Goal: Transaction & Acquisition: Purchase product/service

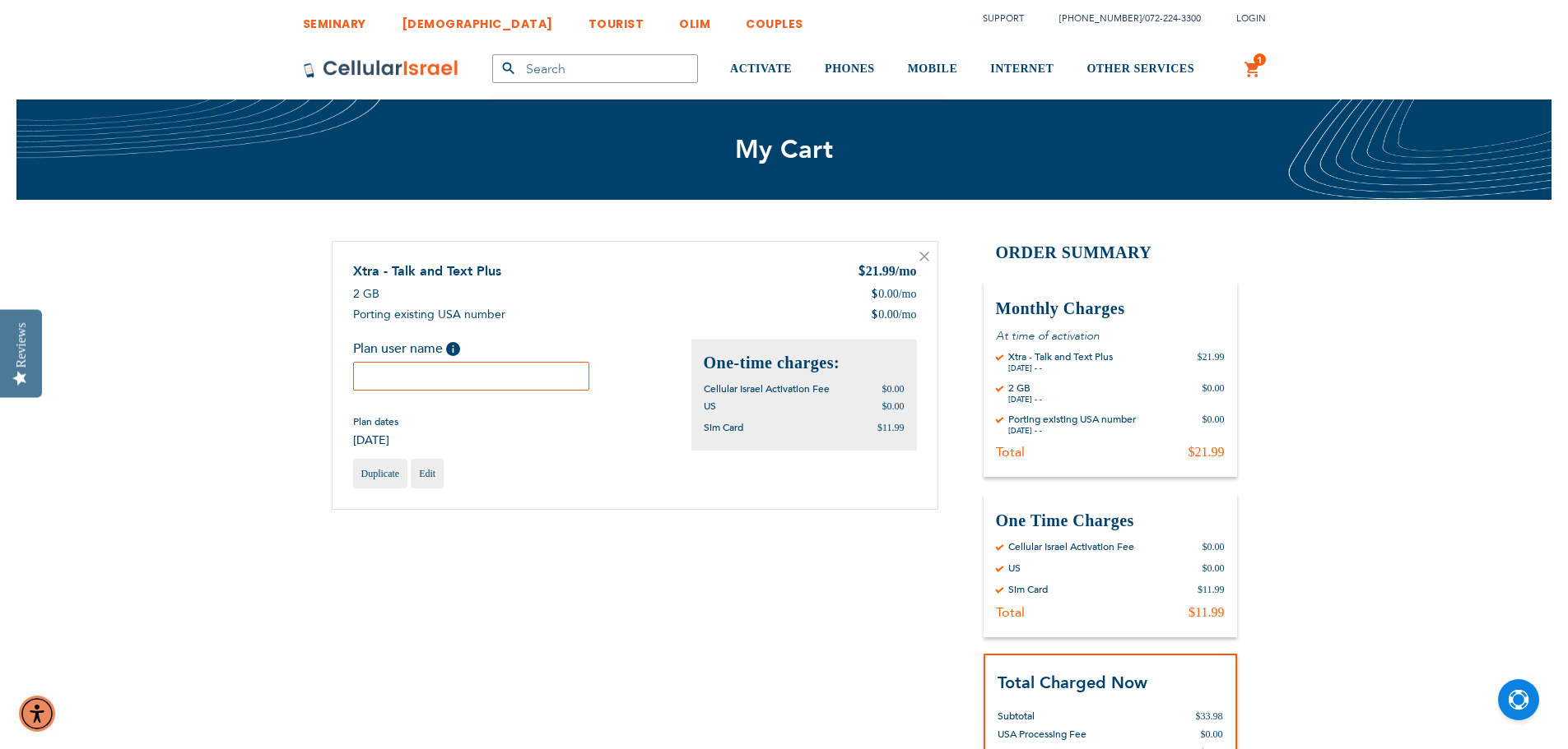
click at [417, 366] on input "text" at bounding box center [471, 376] width 237 height 28
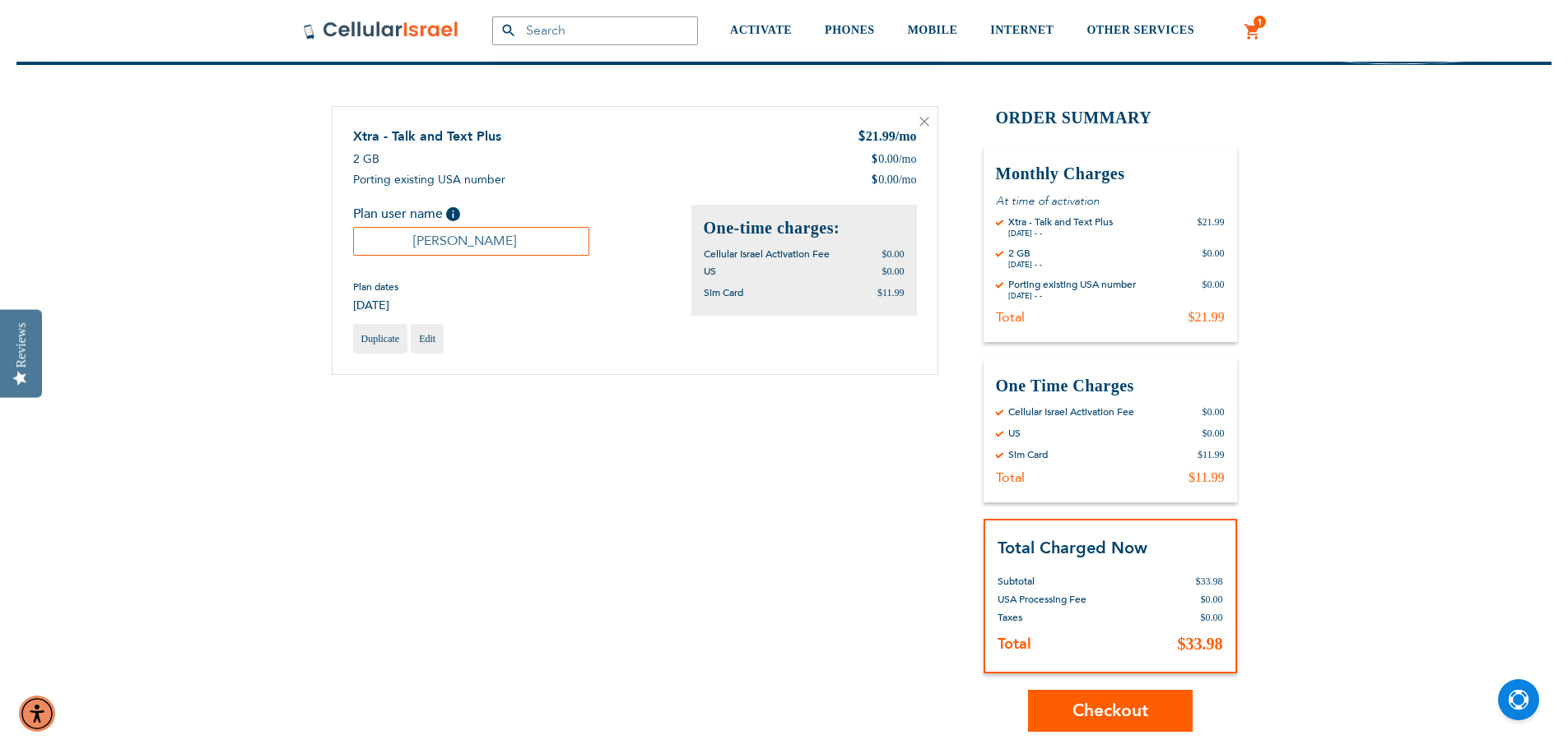
scroll to position [165, 0]
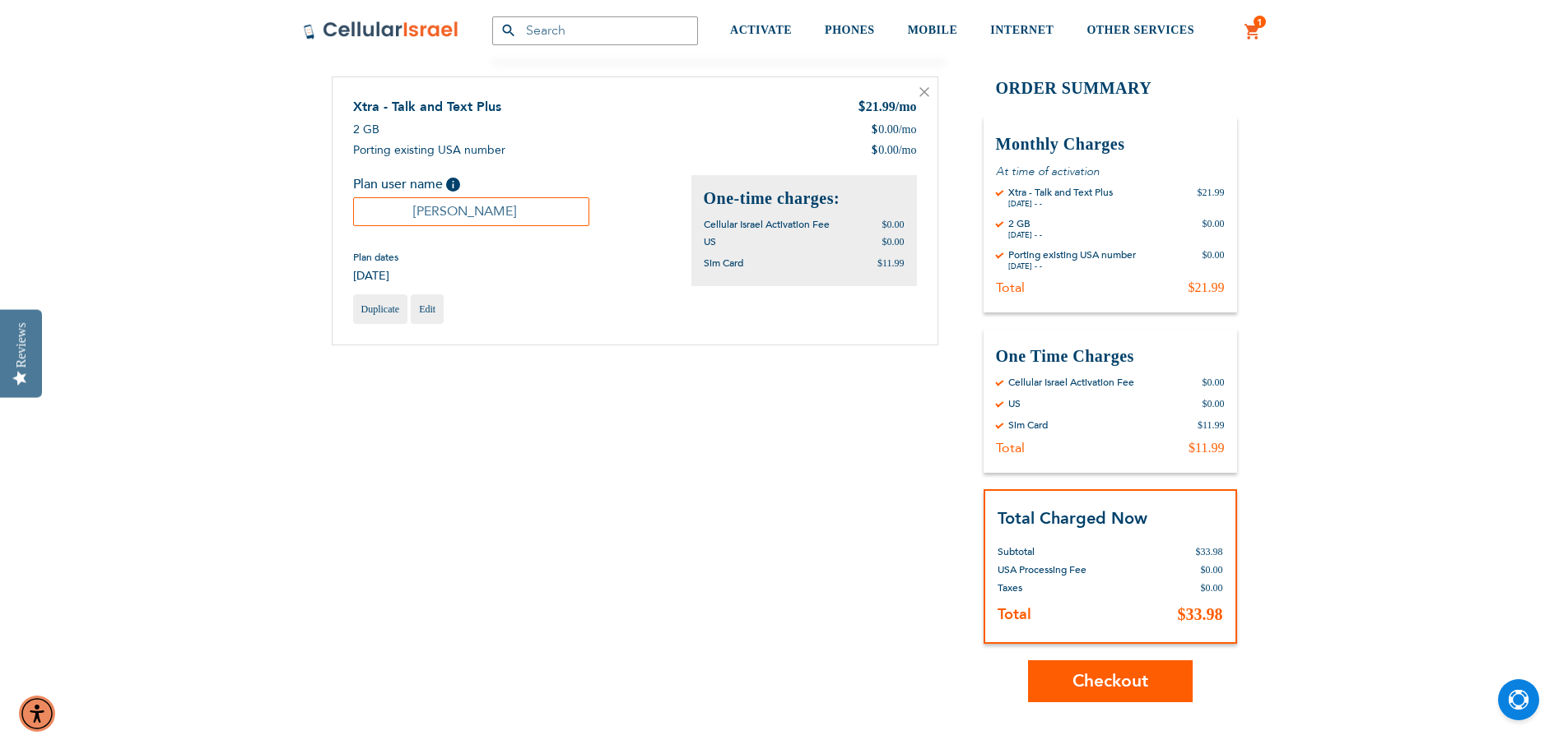
type input "[PERSON_NAME]"
click at [1098, 673] on span "Checkout" at bounding box center [1110, 681] width 76 height 24
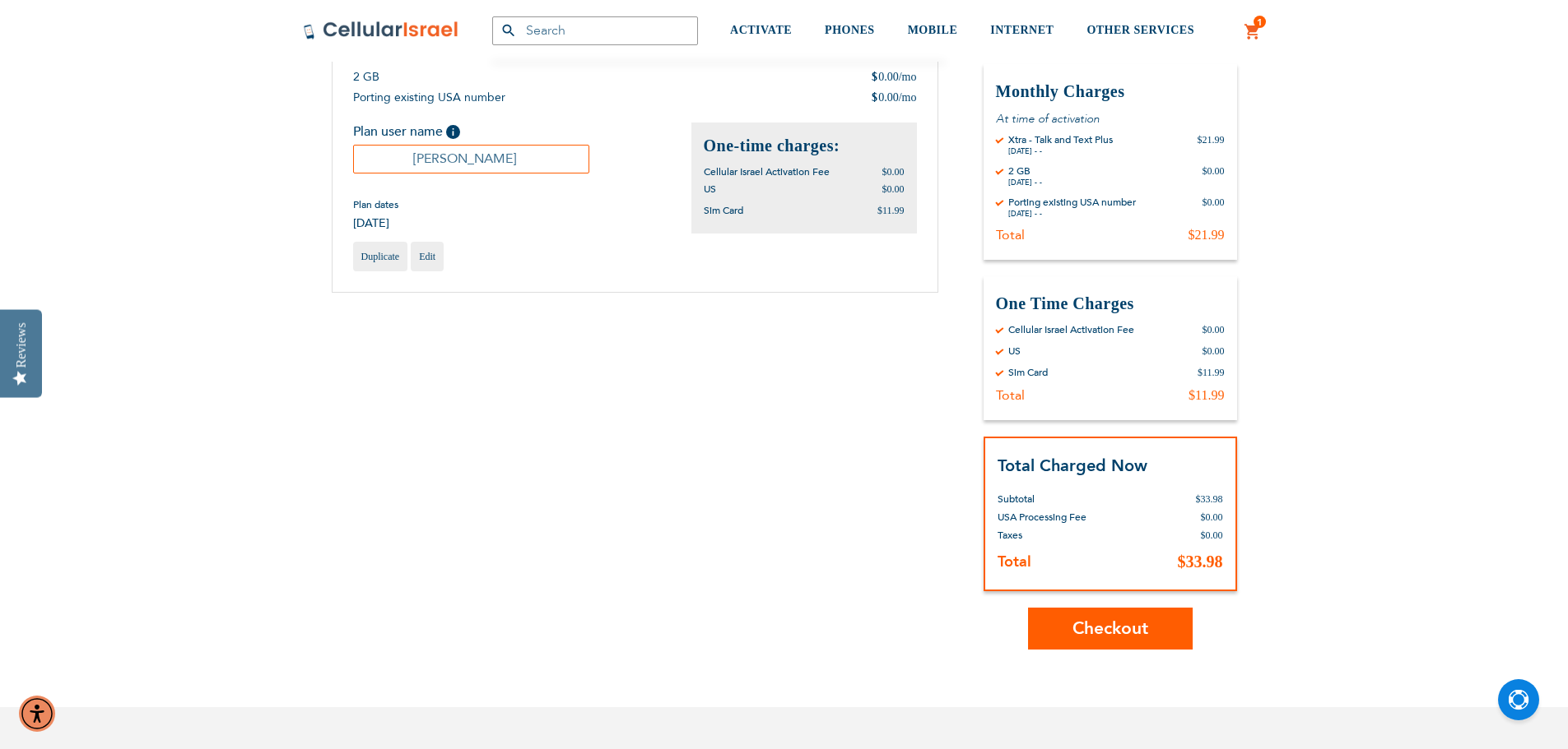
scroll to position [247, 0]
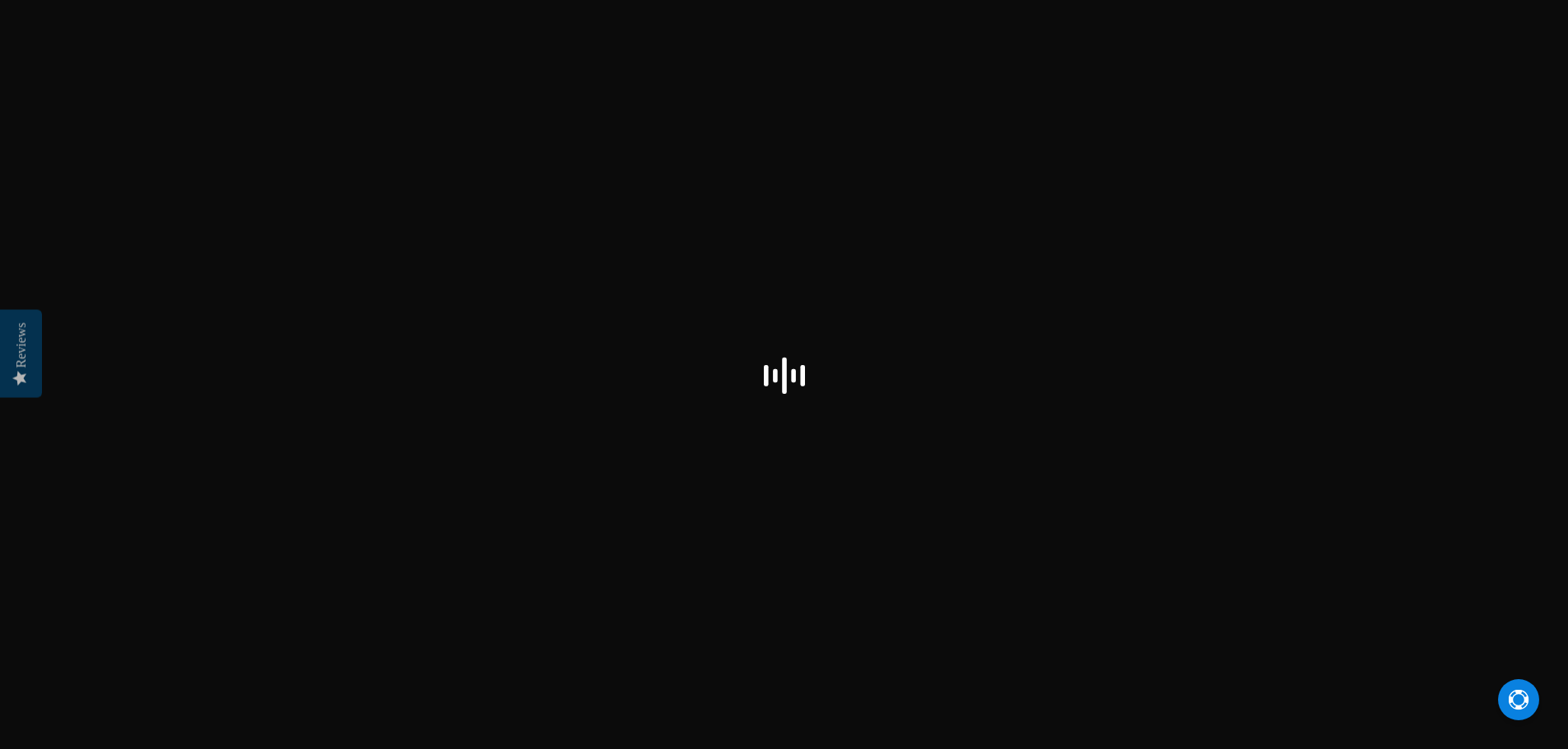
select select "US"
checkbox input "false"
select select "US"
checkbox input "true"
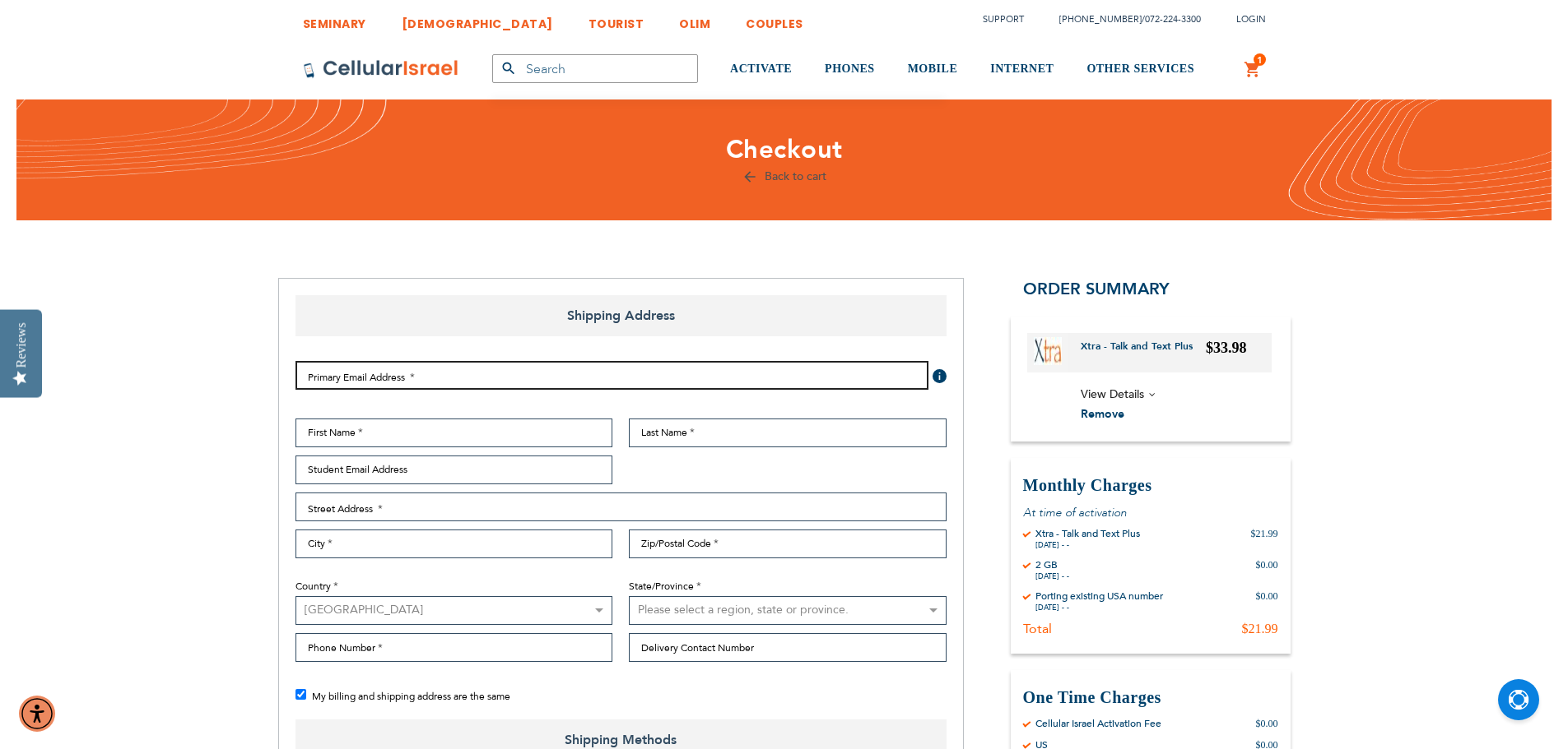
click at [500, 379] on input "Email Address" at bounding box center [611, 375] width 633 height 28
type input "jacob.statman@gmail.com"
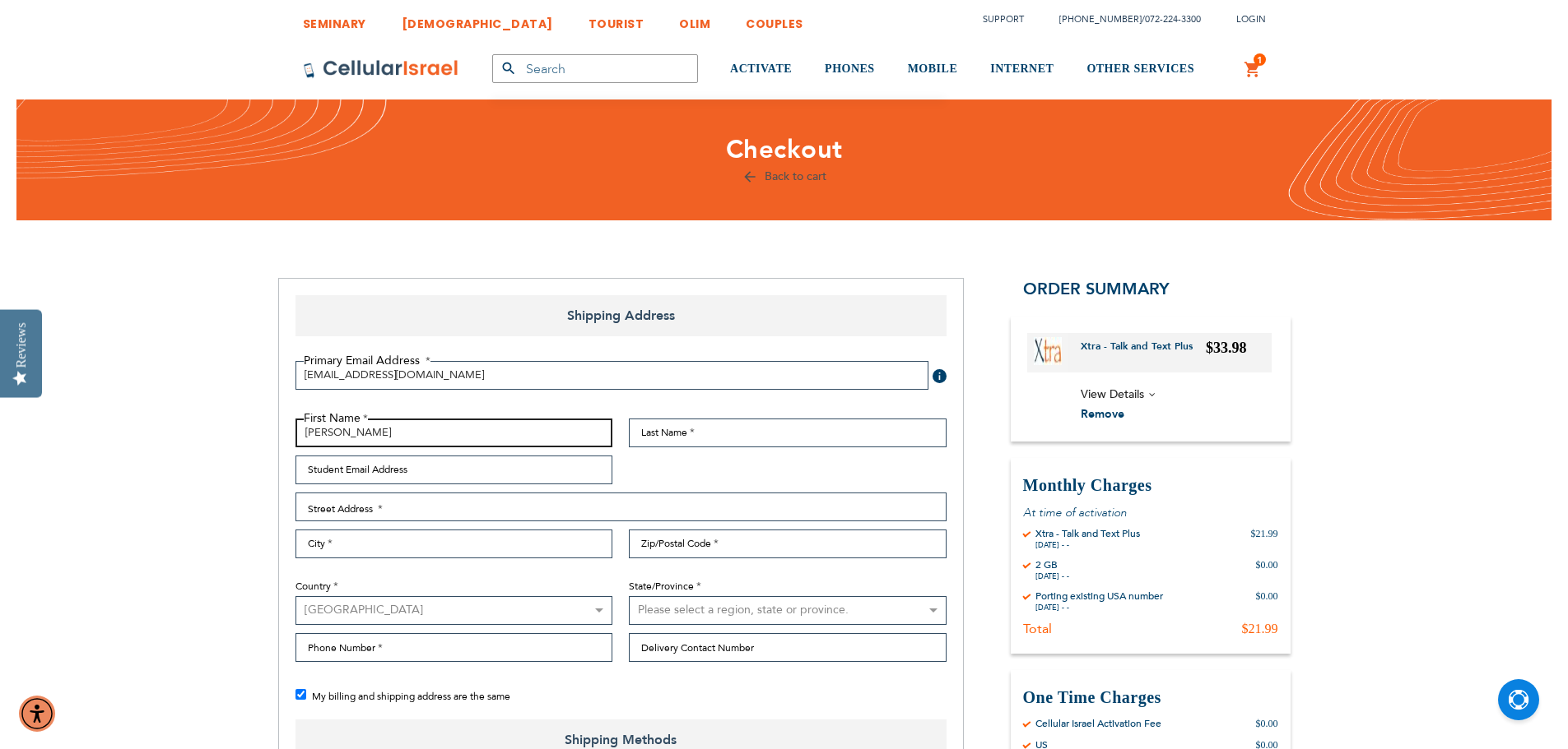
type input "Jacob"
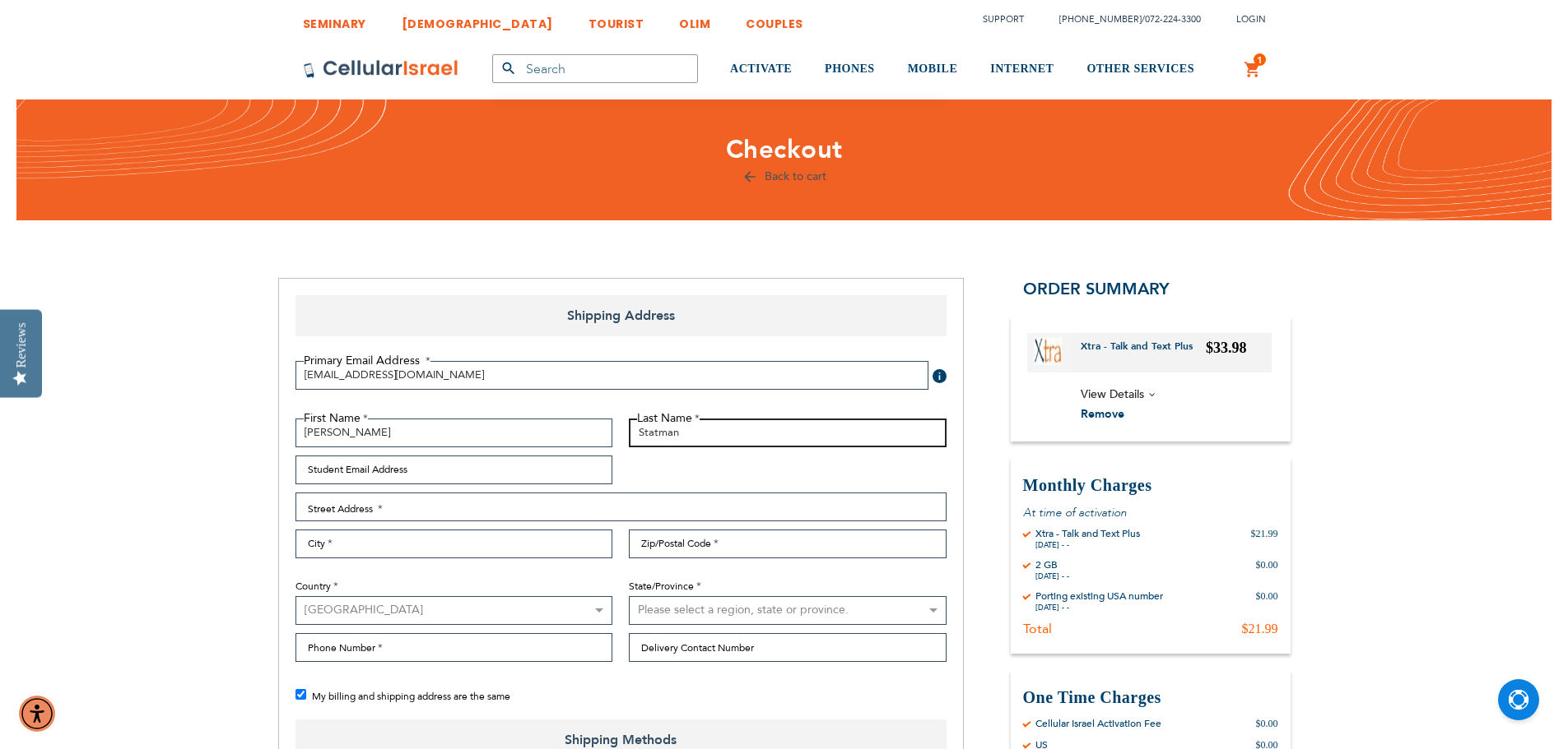
type input "Statman"
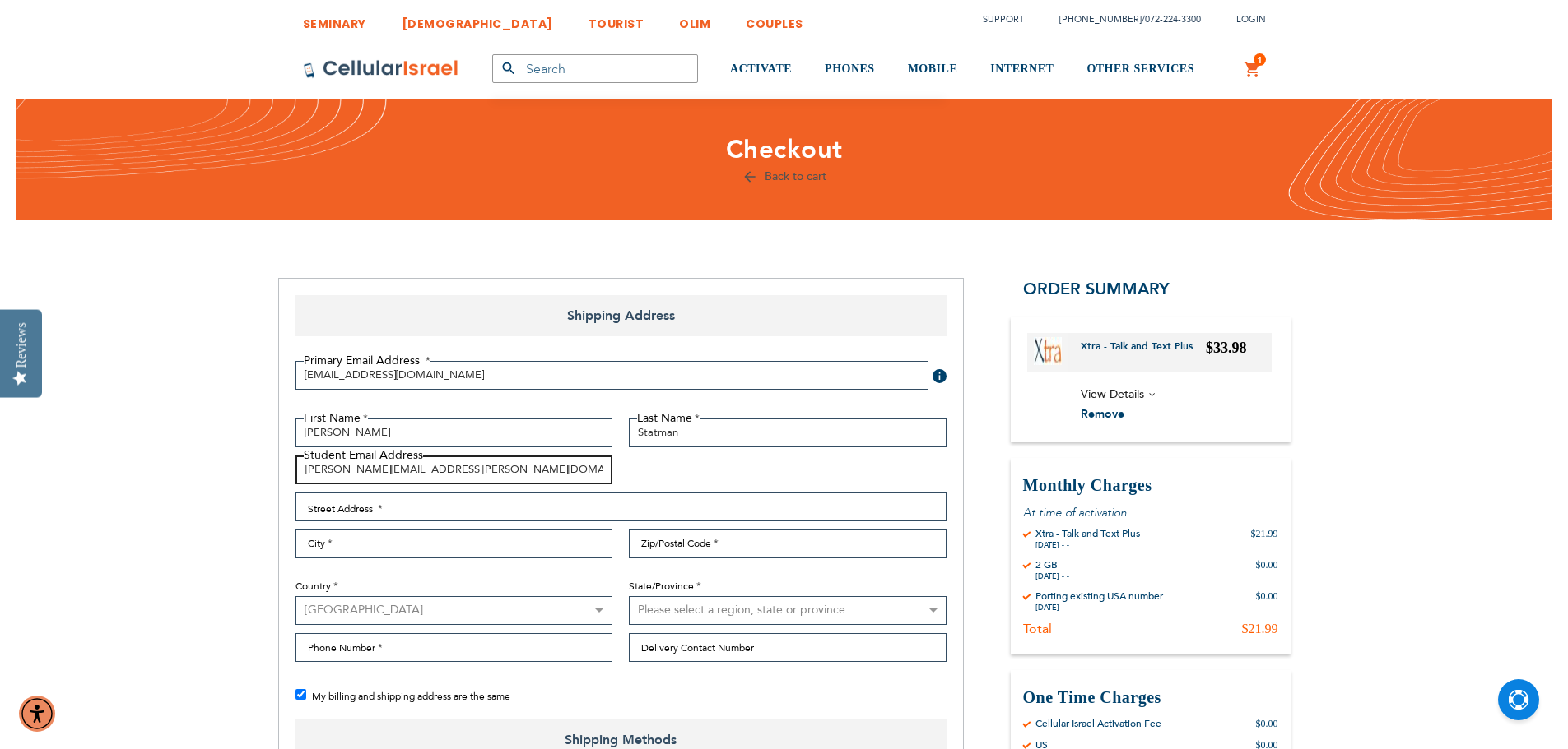
type input "tzvi.statman@gmail.com"
type input "2309 Whitley Road"
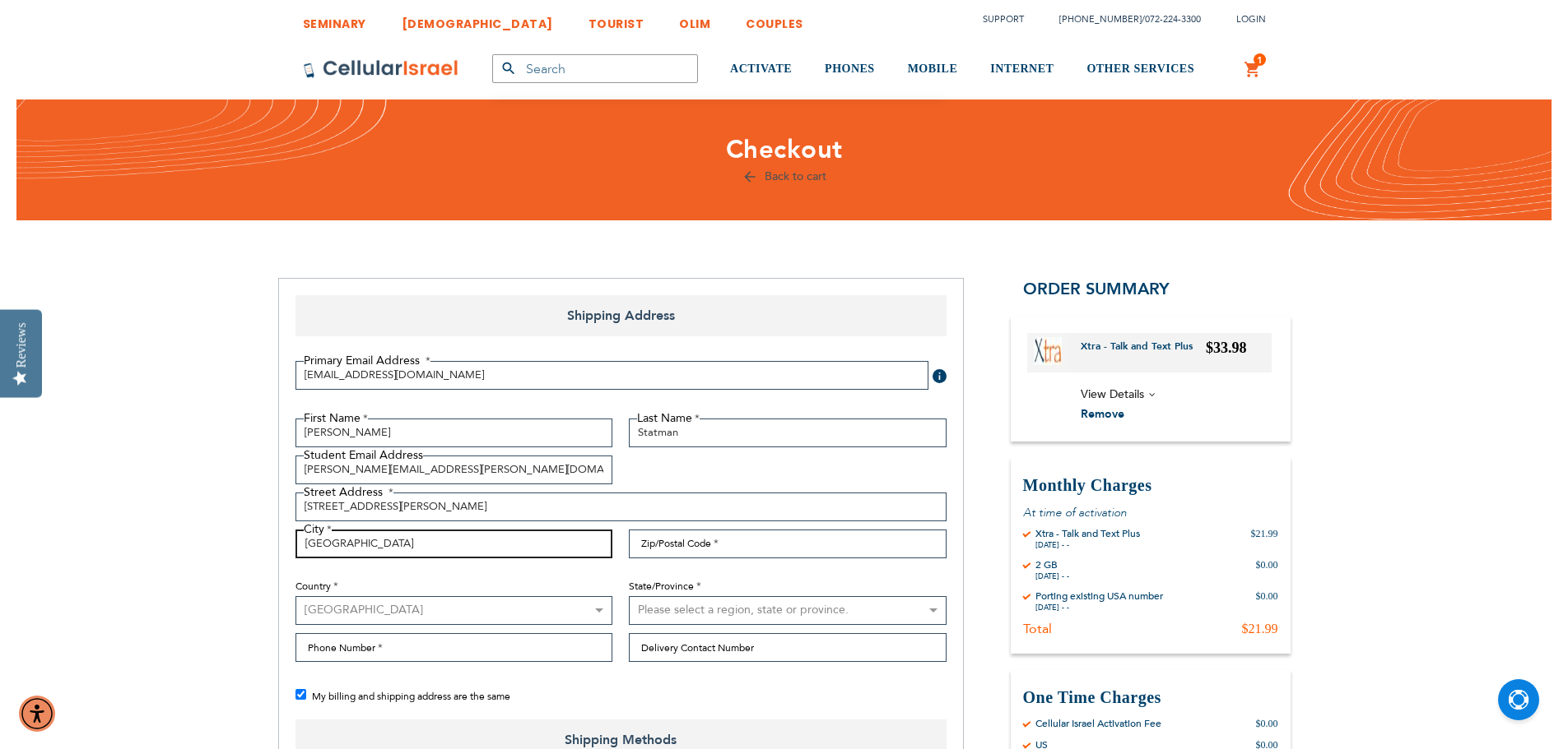
type input "Baltimore"
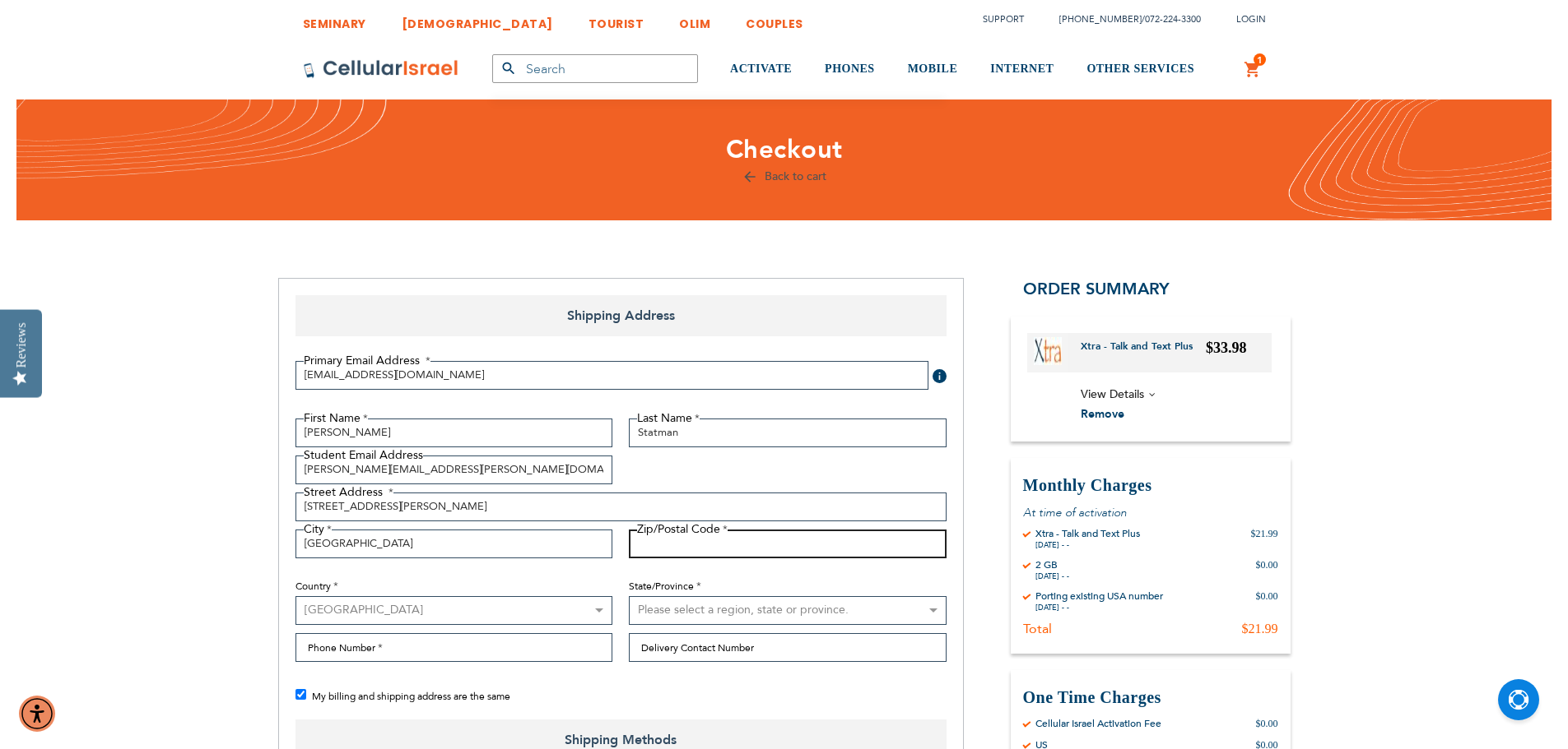
type input "M"
type input "21209"
click at [699, 607] on select "Please select a region, state or province. Alabama Alaska American Samoa Arizon…" at bounding box center [787, 611] width 318 height 28
select select "31"
click at [628, 597] on select "Please select a region, state or province. Alabama Alaska American Samoa Arizon…" at bounding box center [787, 611] width 318 height 28
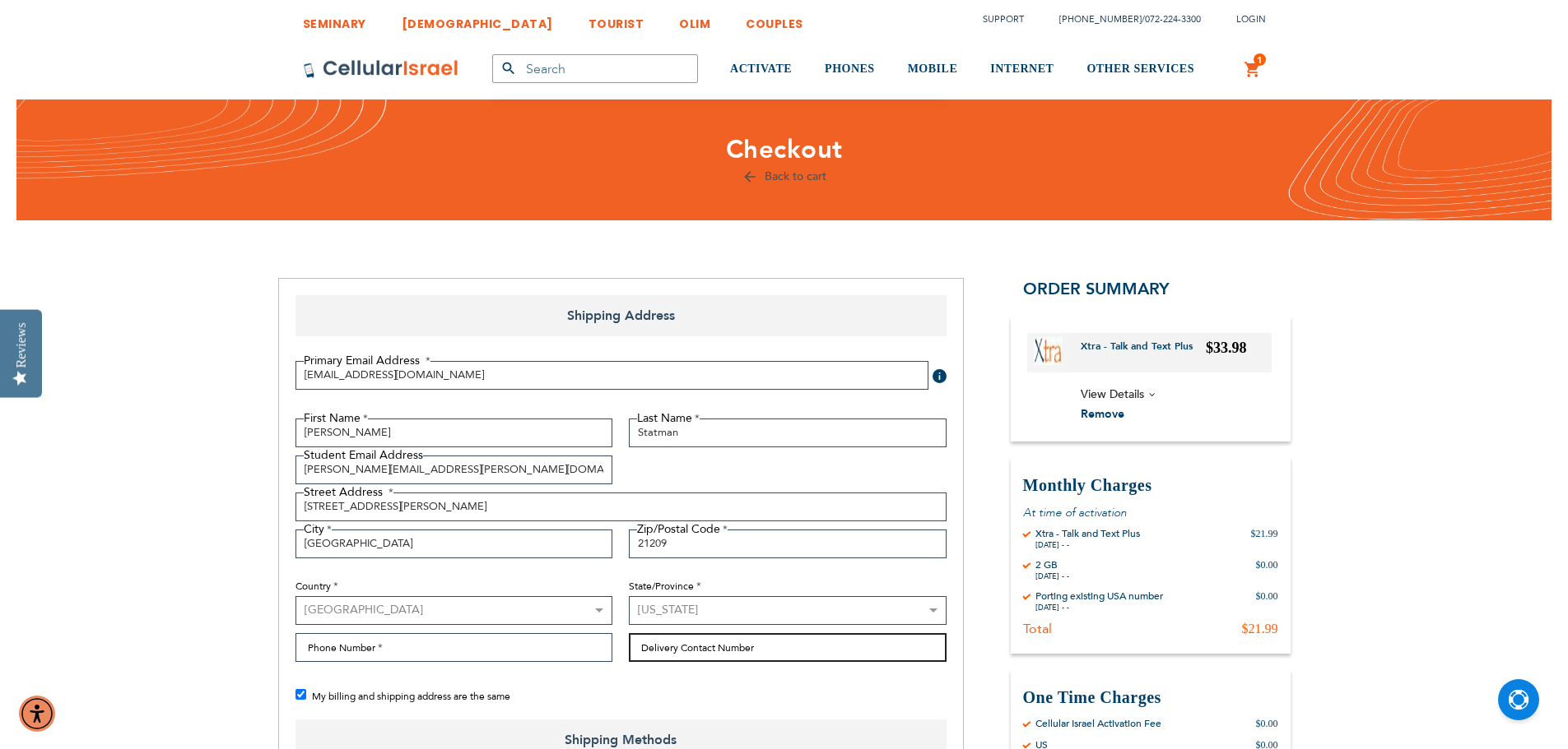
click at [675, 657] on input "Delivery Contact Number" at bounding box center [787, 648] width 318 height 28
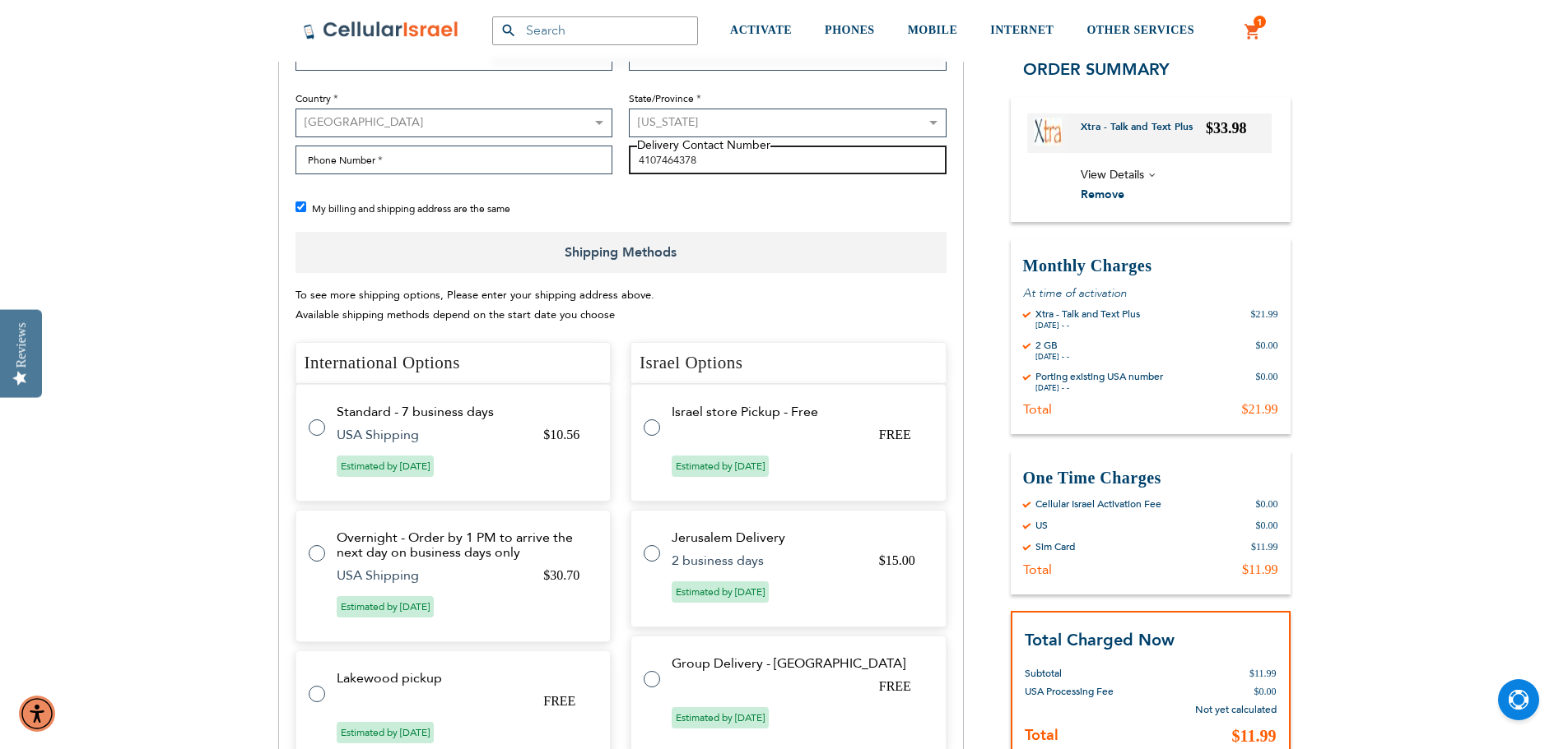
scroll to position [494, 0]
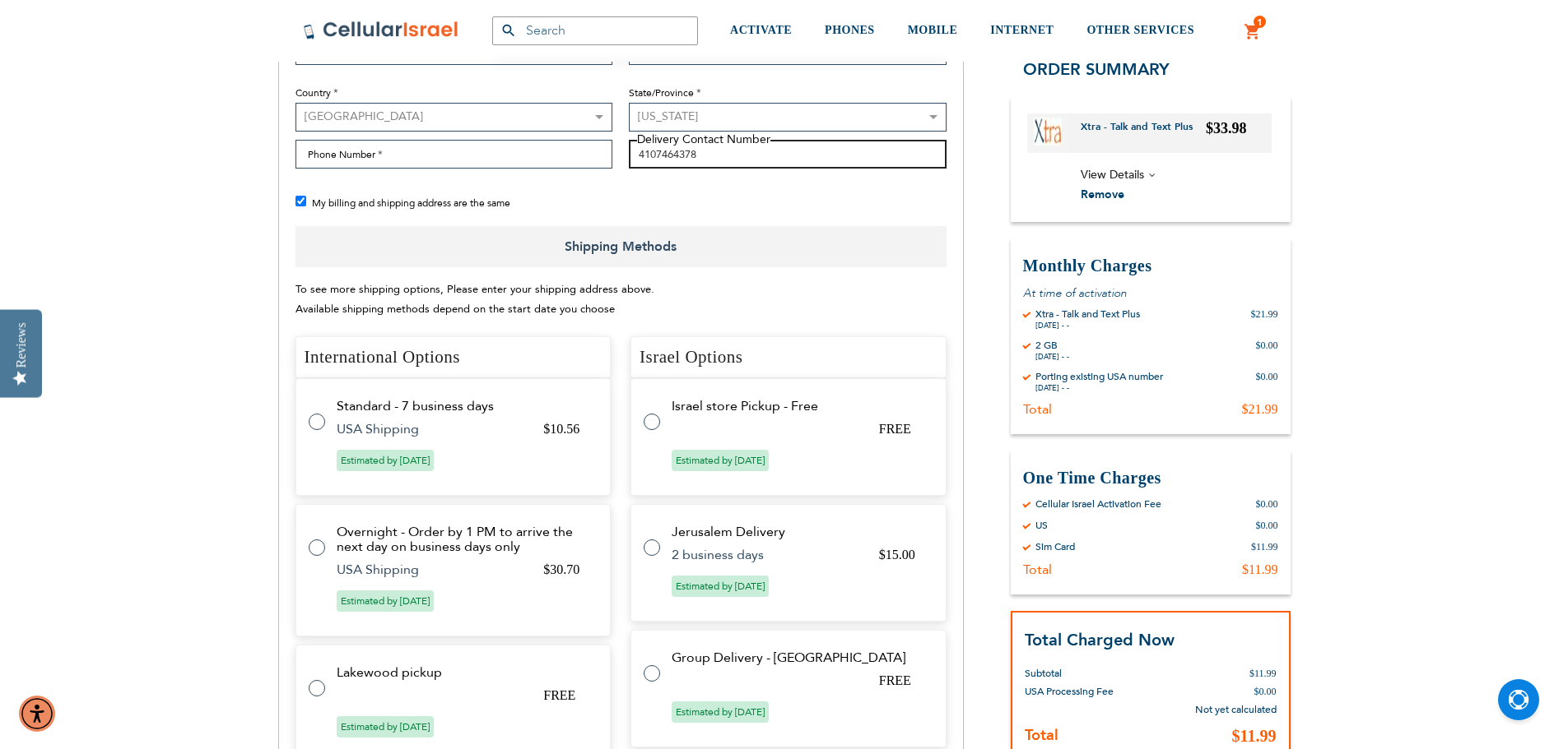
type input "4107464378"
click at [317, 412] on label at bounding box center [325, 412] width 33 height 0
radio input "true"
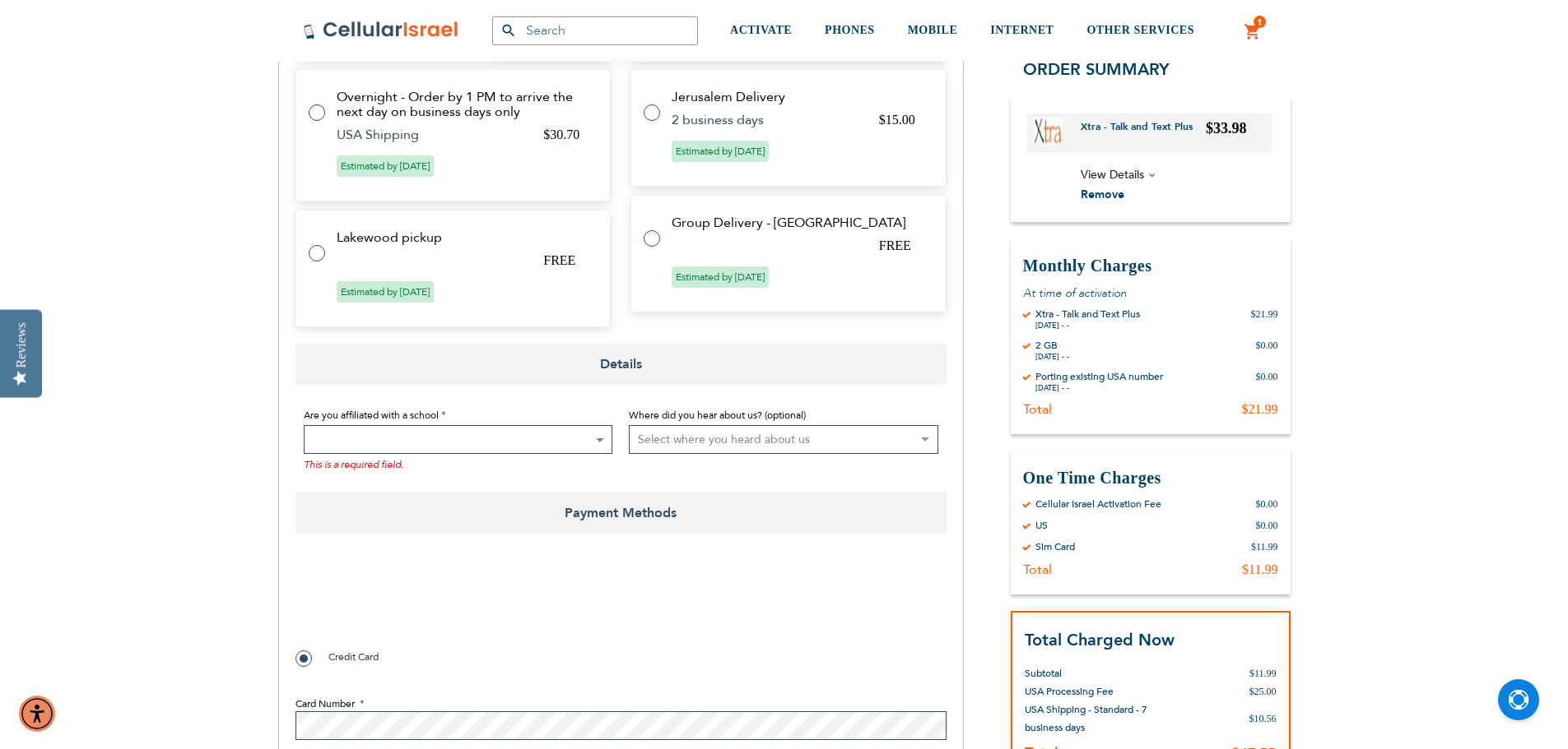
scroll to position [987, 0]
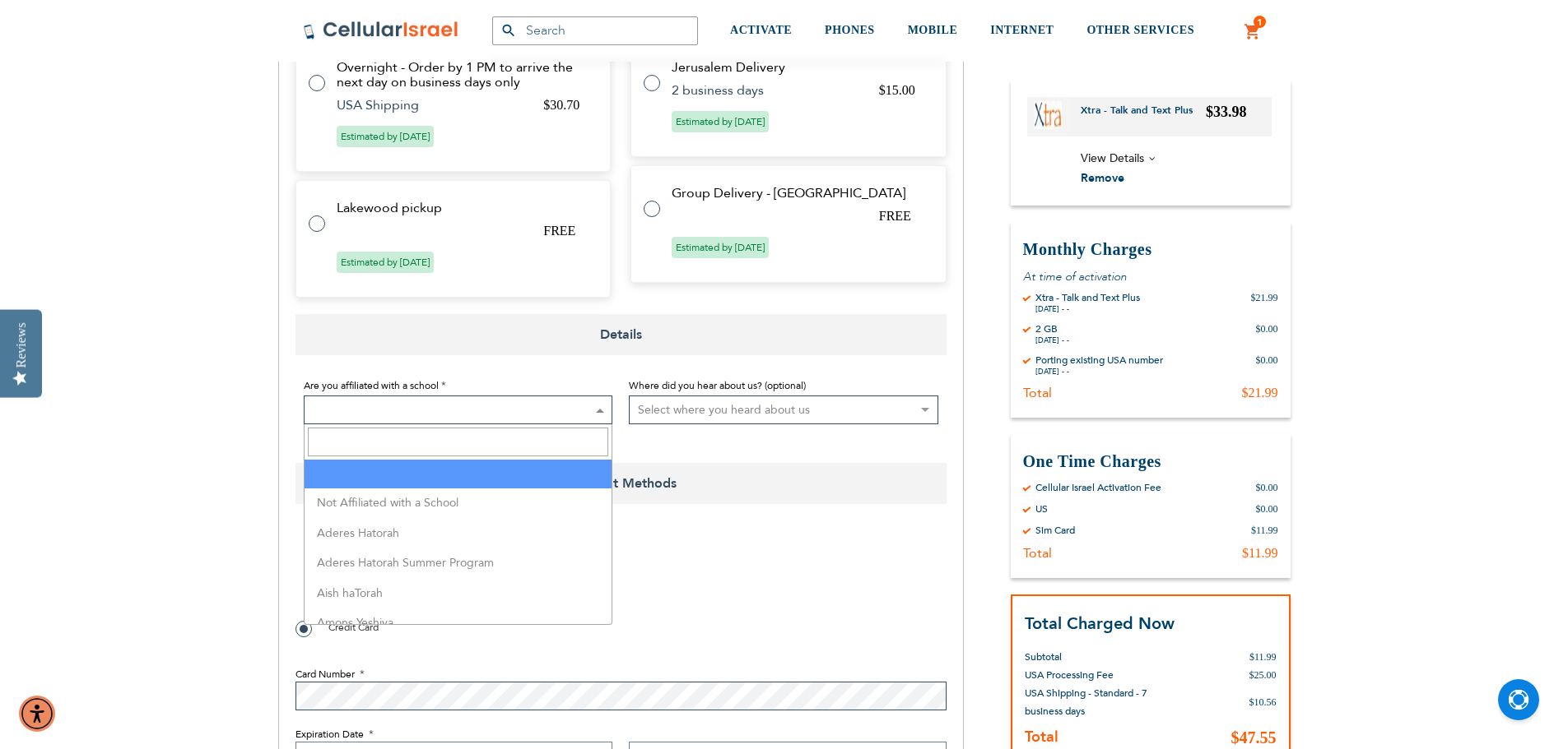
click at [356, 406] on span at bounding box center [458, 409] width 309 height 28
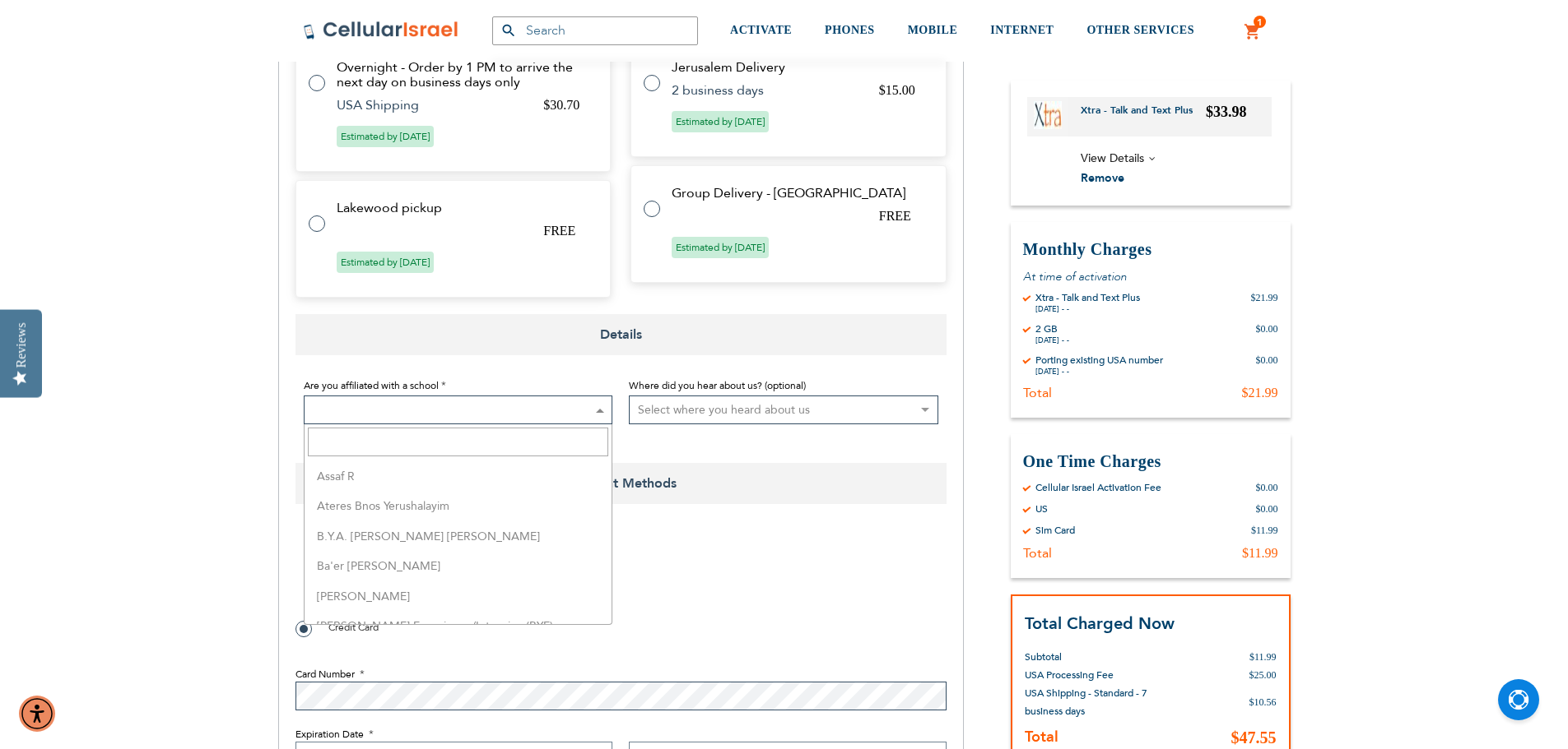
scroll to position [247, 0]
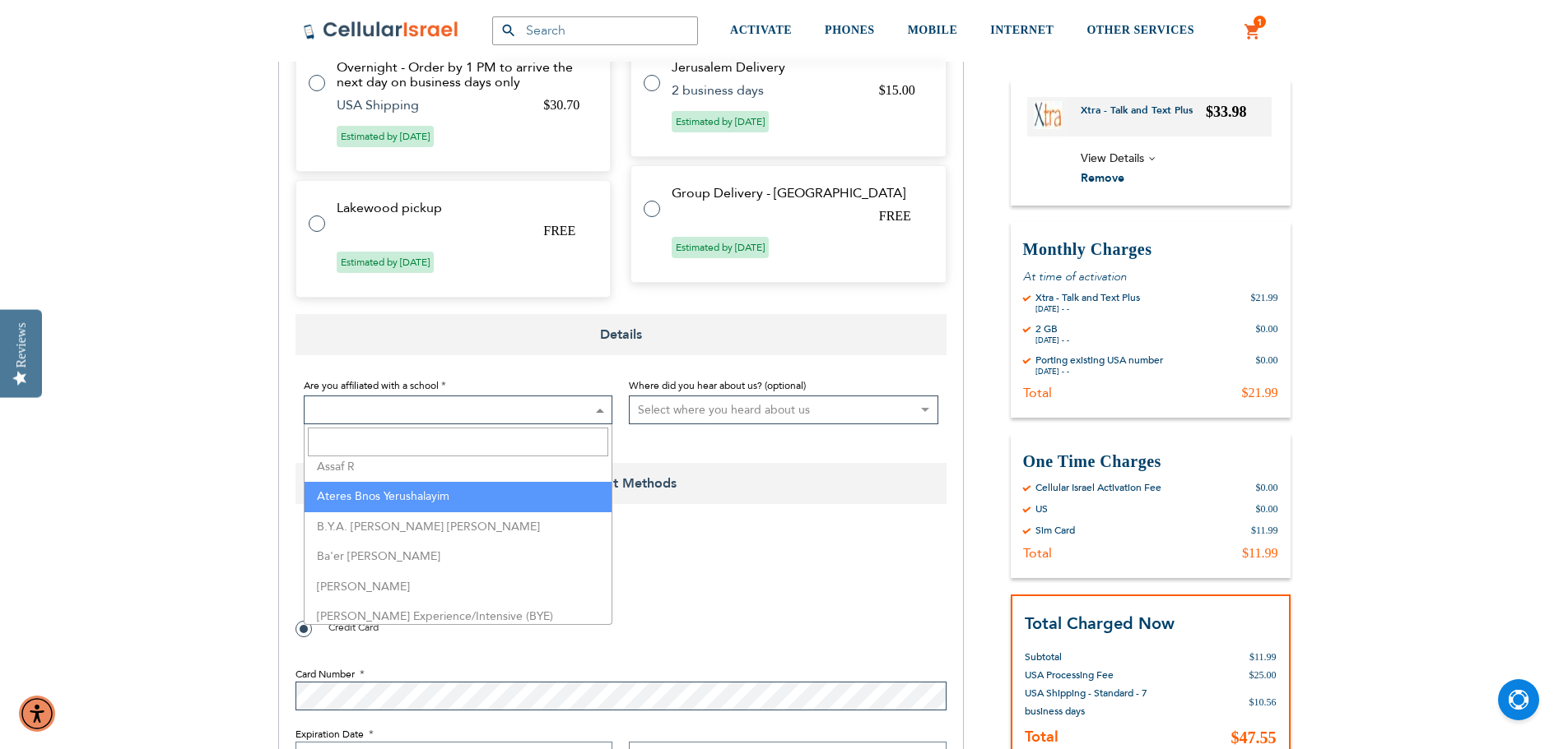
click at [346, 453] on input "Search" at bounding box center [458, 442] width 301 height 28
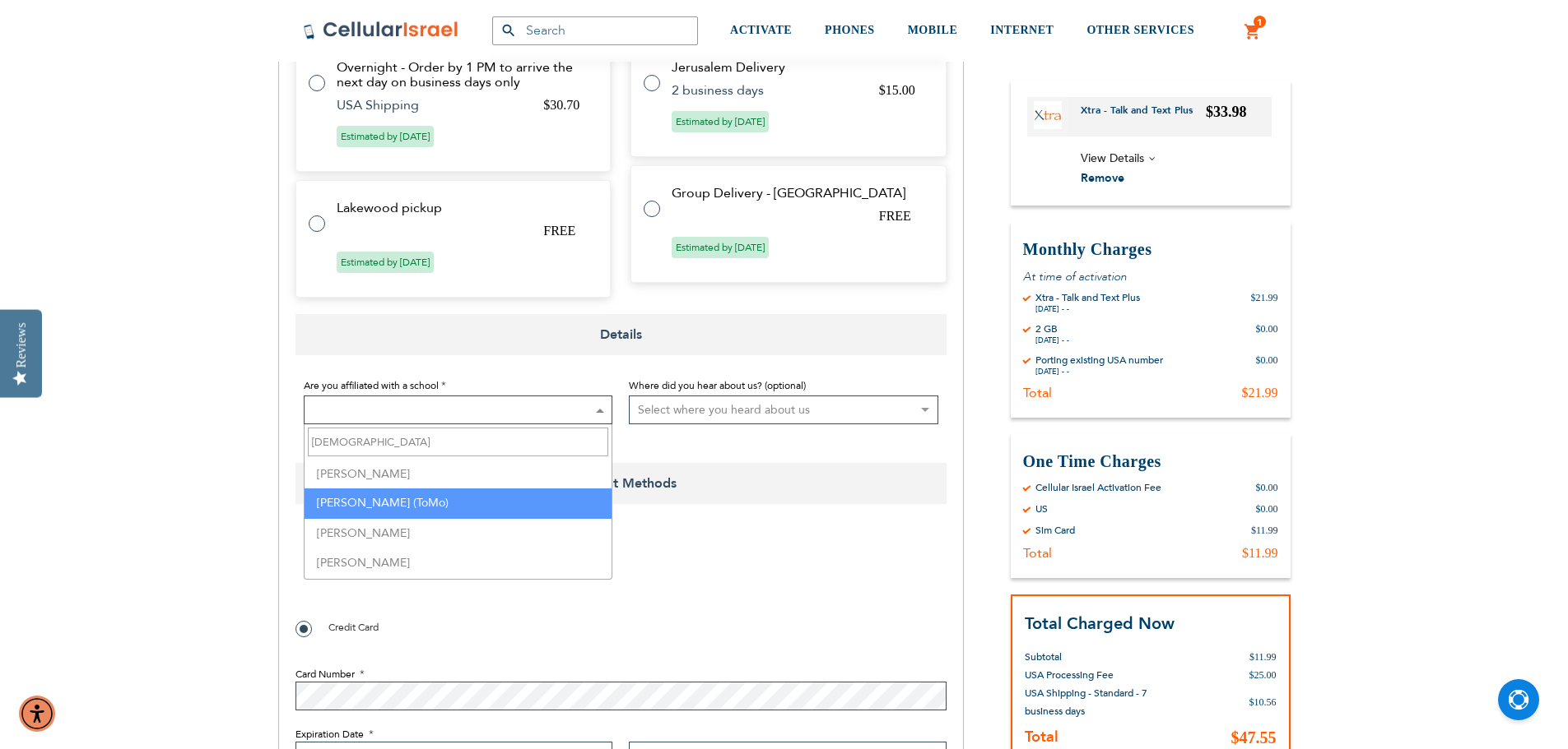
type input "toras"
select select "165"
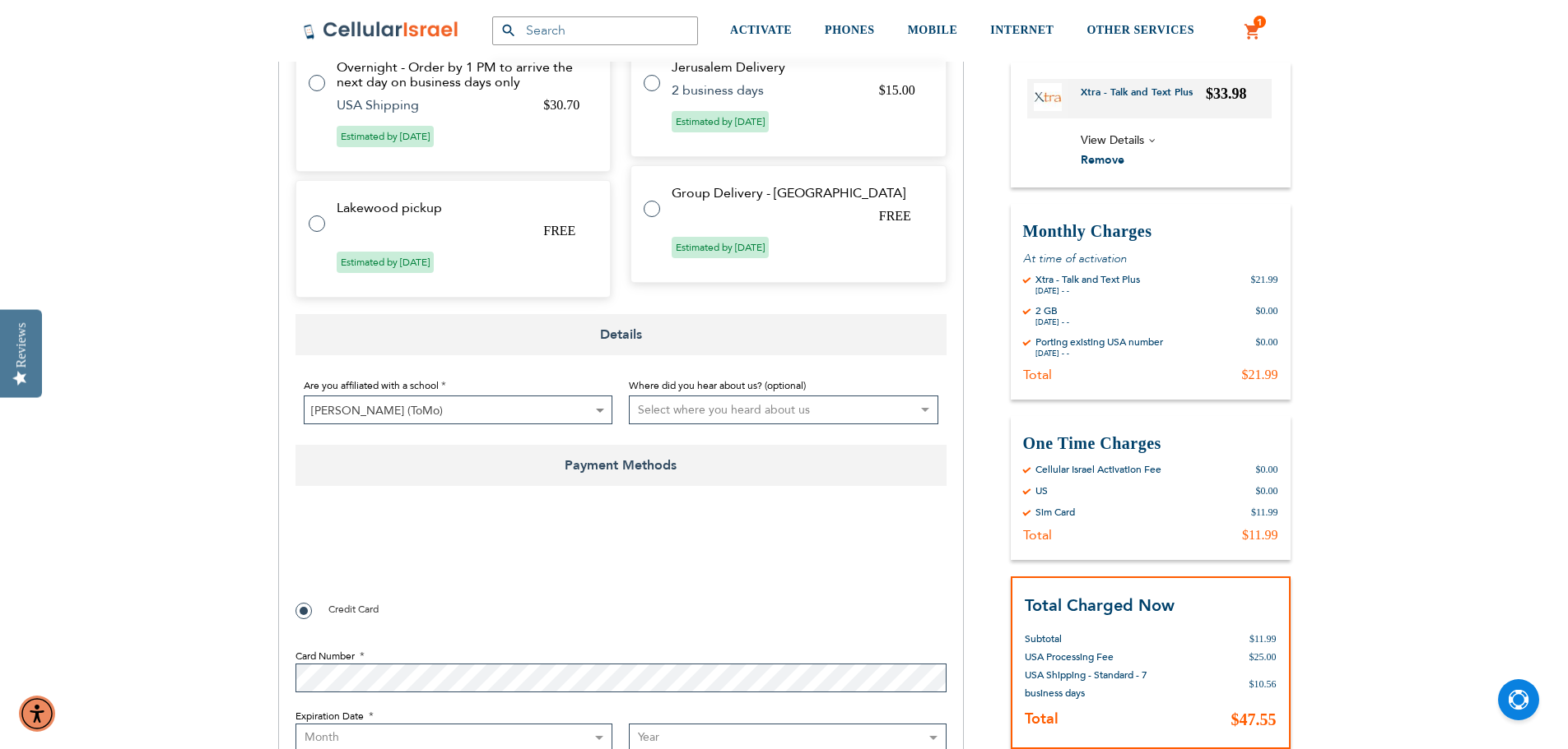
click at [781, 413] on select "Select where you heard about us Existing Customer Friend Other School/Group BP …" at bounding box center [783, 409] width 309 height 28
select select "4"
click at [628, 395] on select "Select where you heard about us Existing Customer Friend Other School/Group BP …" at bounding box center [783, 409] width 309 height 28
checkbox input "true"
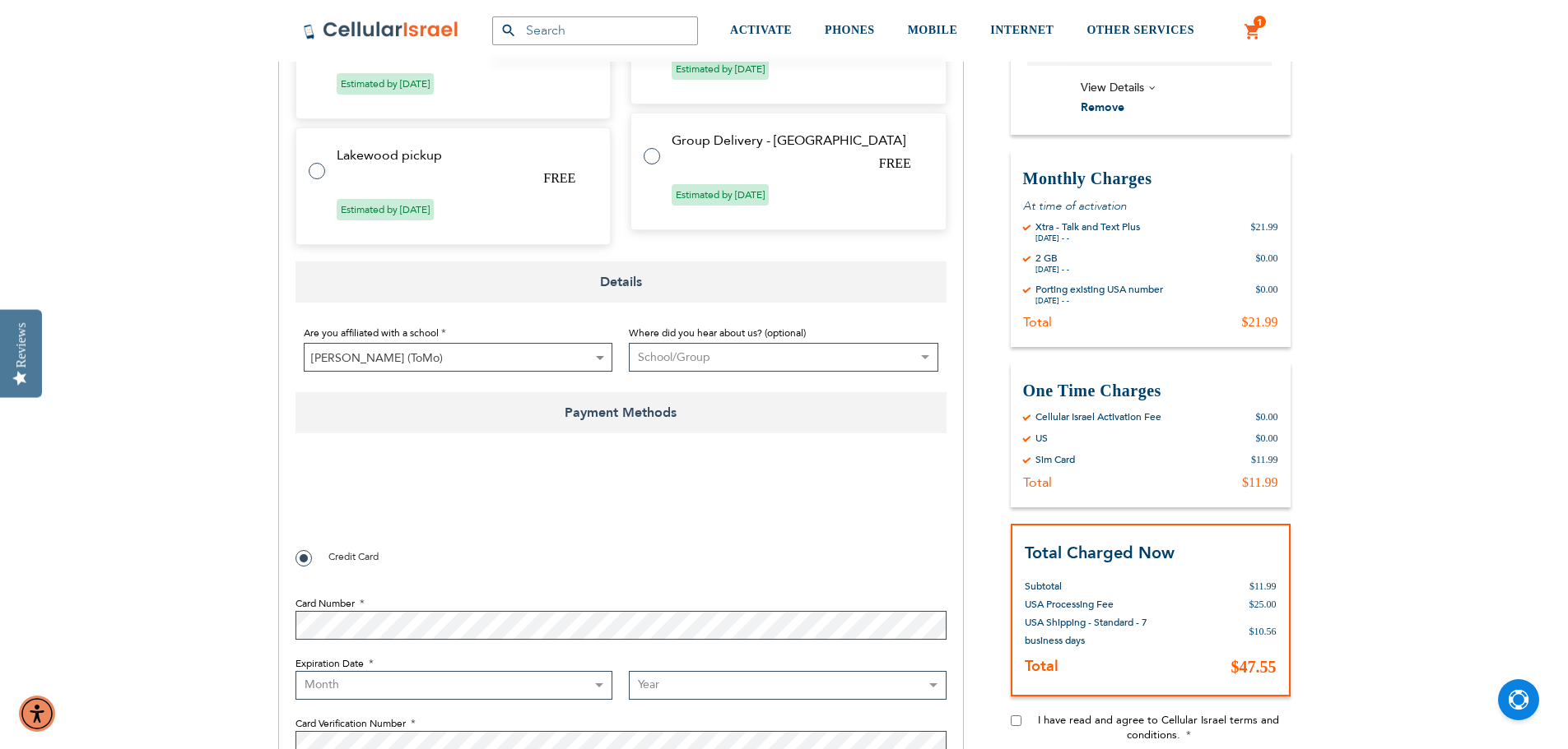
scroll to position [1070, 0]
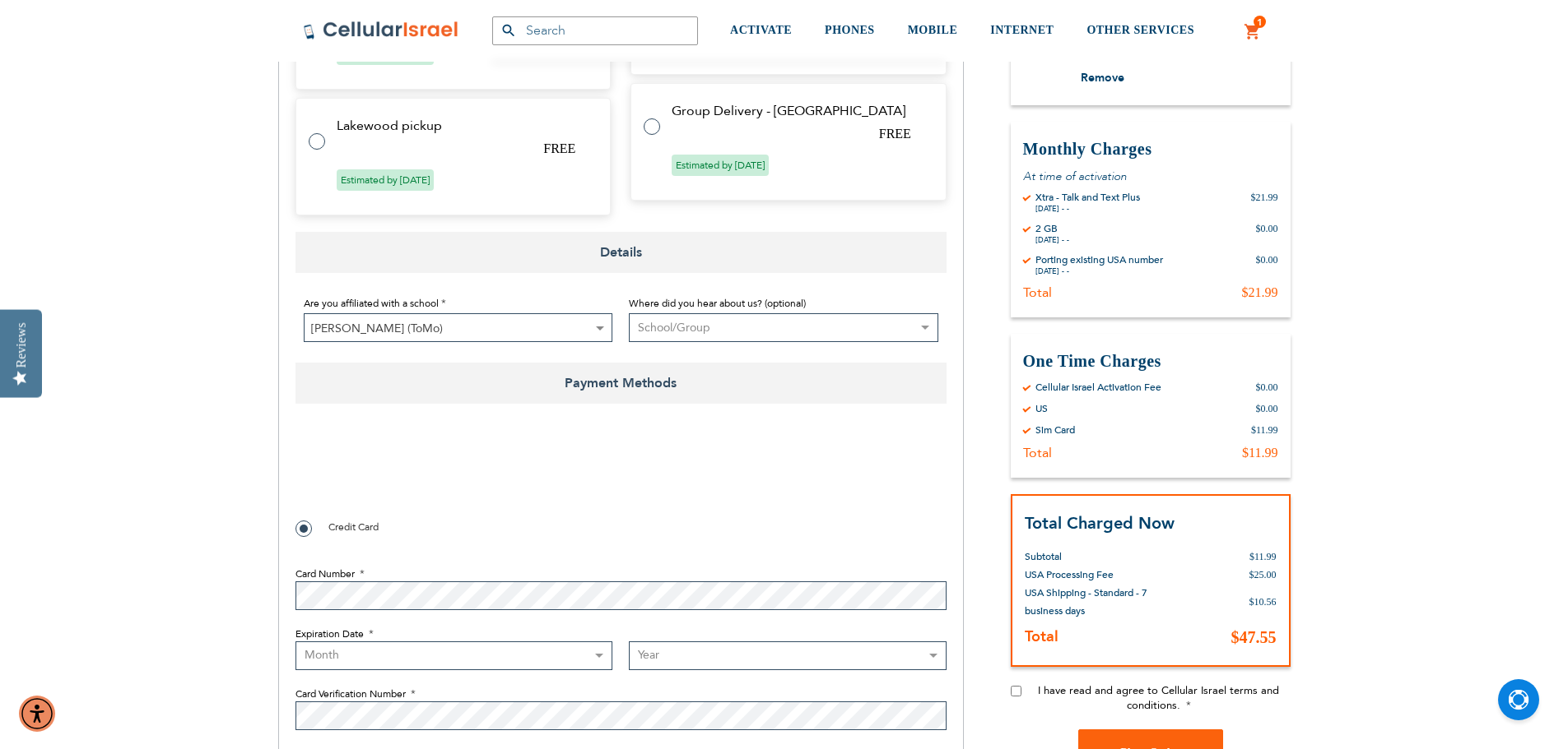
click at [334, 664] on select "Month 01 - January 02 - February 03 - March 04 - April 05 - May 06 - June 07 - …" at bounding box center [454, 655] width 318 height 28
select select "8"
click at [295, 641] on select "Month 01 - January 02 - February 03 - March 04 - April 05 - May 06 - June 07 - …" at bounding box center [454, 655] width 318 height 28
click at [696, 658] on select "Year 2025 2026 2027 2028 2029 2030 2031 2032 2033 2034 2035 2036 2037 2038 2039…" at bounding box center [787, 655] width 318 height 28
select select "2026"
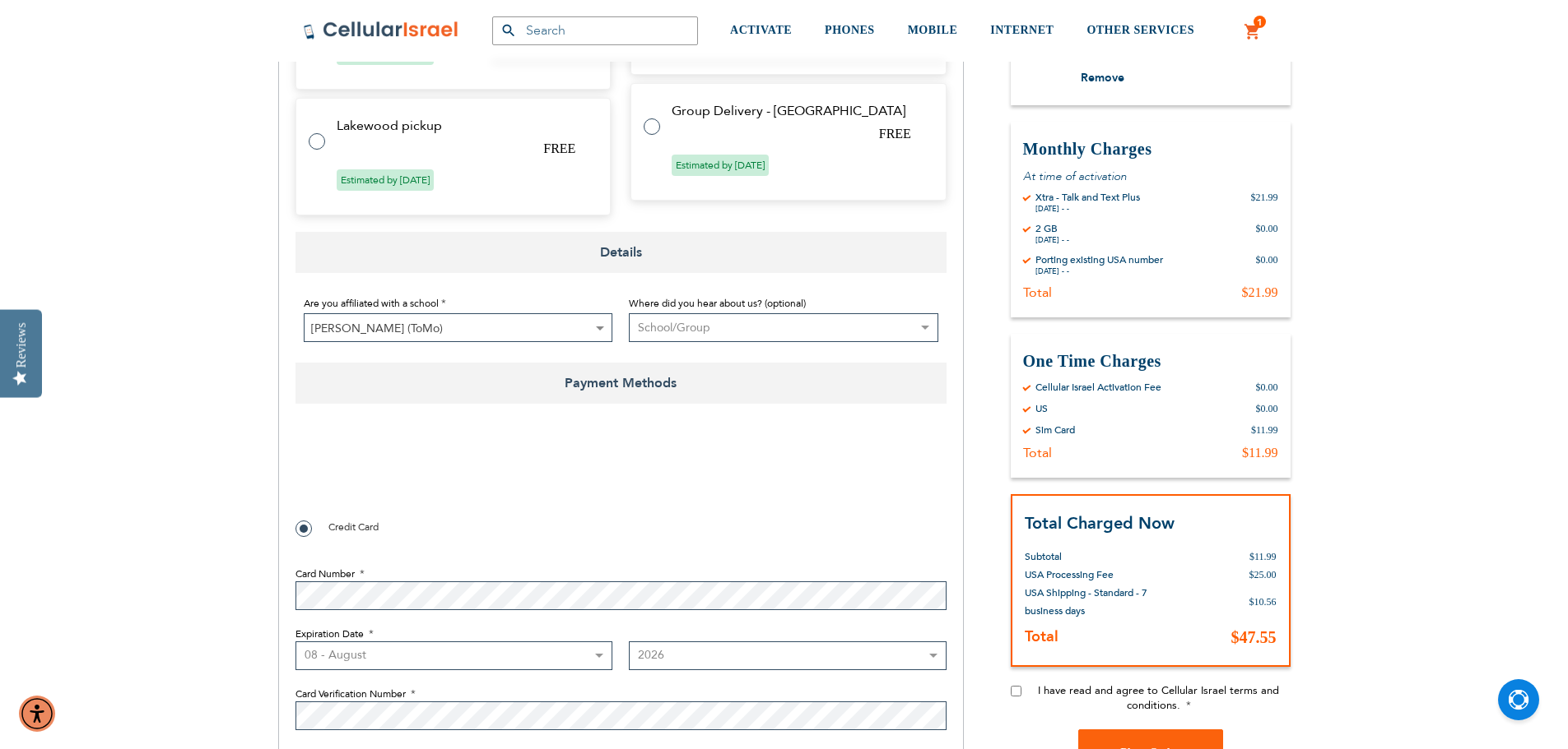
click at [628, 641] on select "Year 2025 2026 2027 2028 2029 2030 2031 2032 2033 2034 2035 2036 2037 2038 2039…" at bounding box center [787, 655] width 318 height 28
click at [371, 698] on span "Card Verification Number" at bounding box center [350, 694] width 111 height 13
click at [129, 595] on div "SEMINARY YESHIVA TOURIST OLIM COUPLES Support (718) 289-0195 / 072-224-3300 Log…" at bounding box center [784, 462] width 1568 height 3065
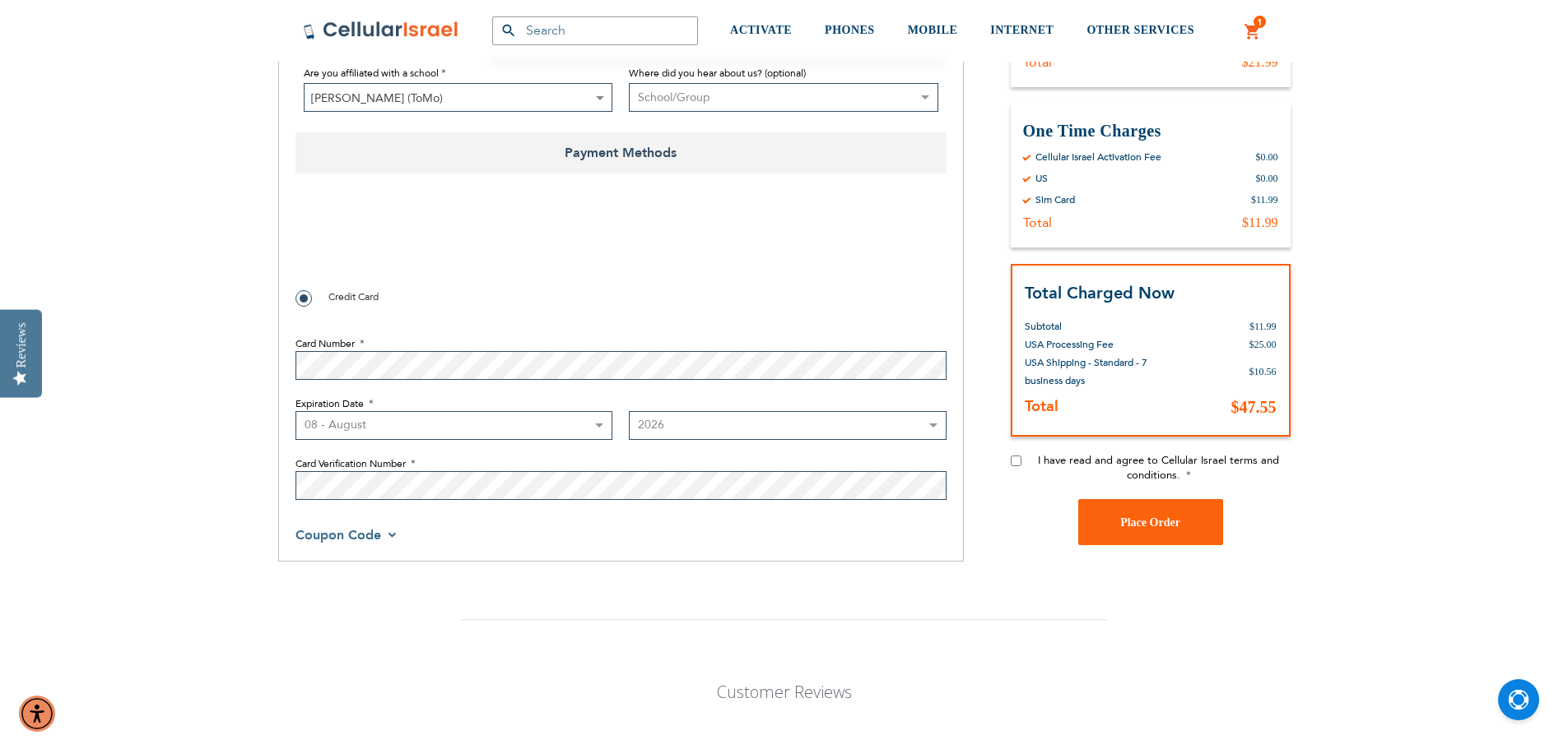
scroll to position [1316, 0]
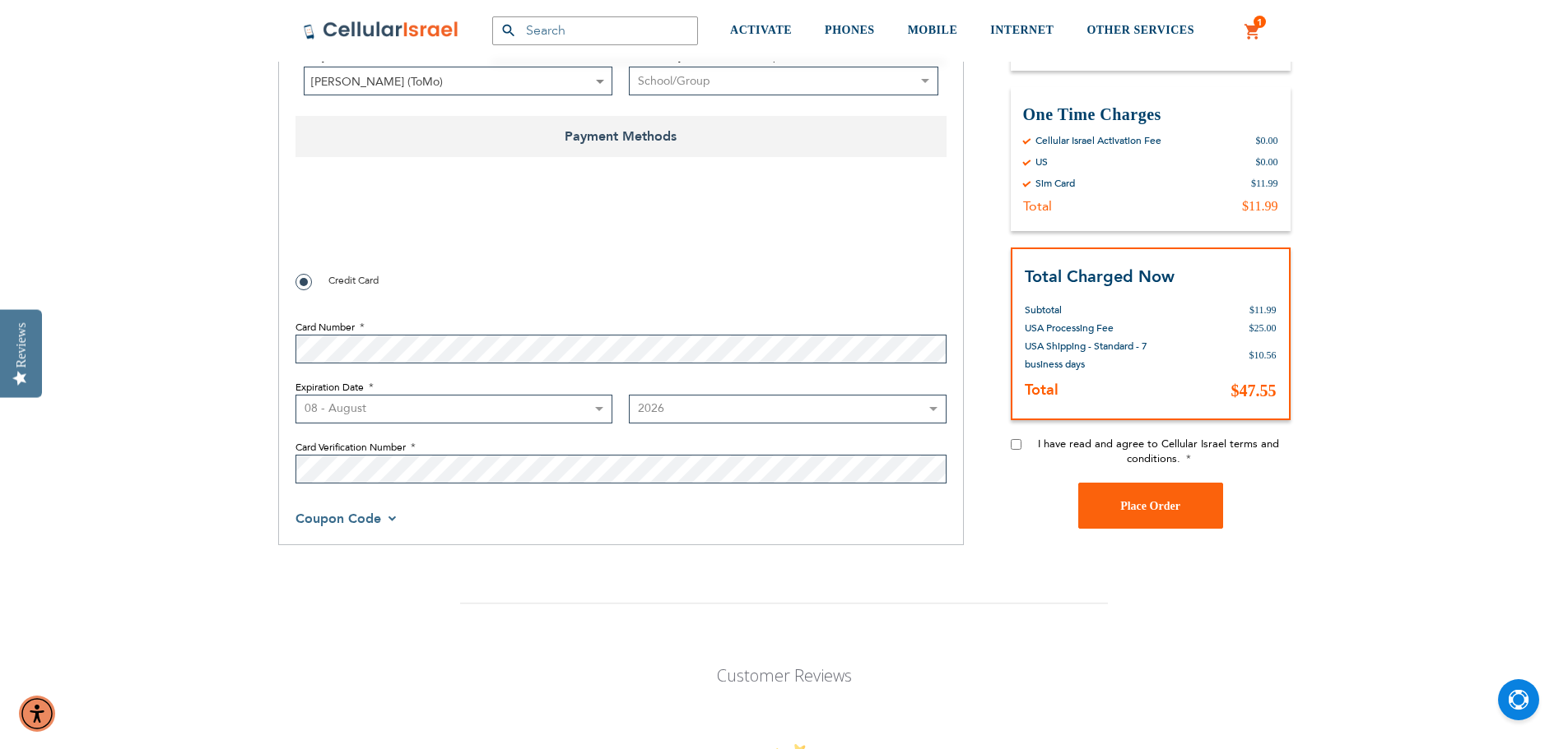
click at [1013, 444] on input "I have read and agree to Cellular Israel terms and conditions." at bounding box center [1015, 444] width 10 height 10
checkbox input "true"
click at [1170, 499] on button "Place Order" at bounding box center [1150, 506] width 145 height 46
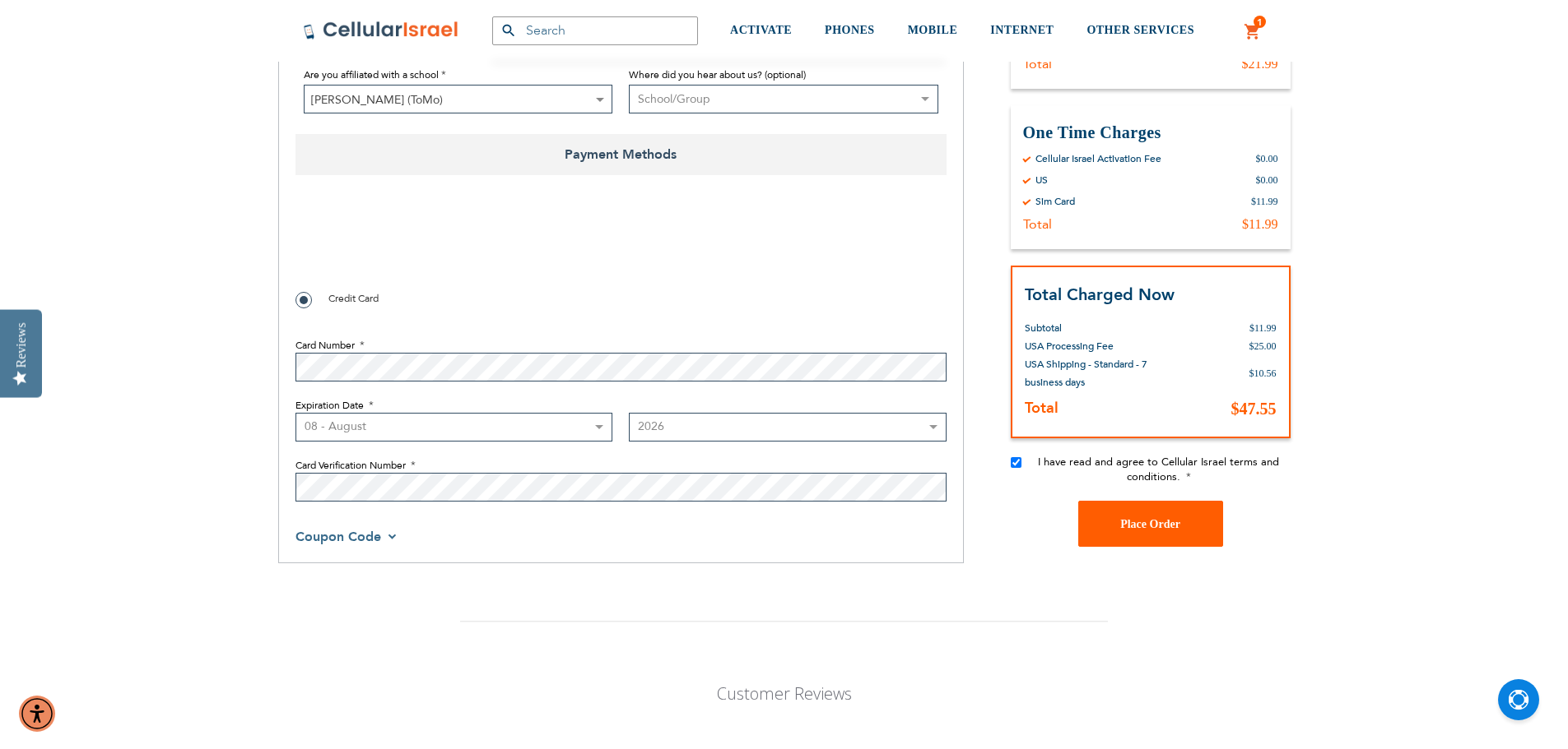
scroll to position [259, 0]
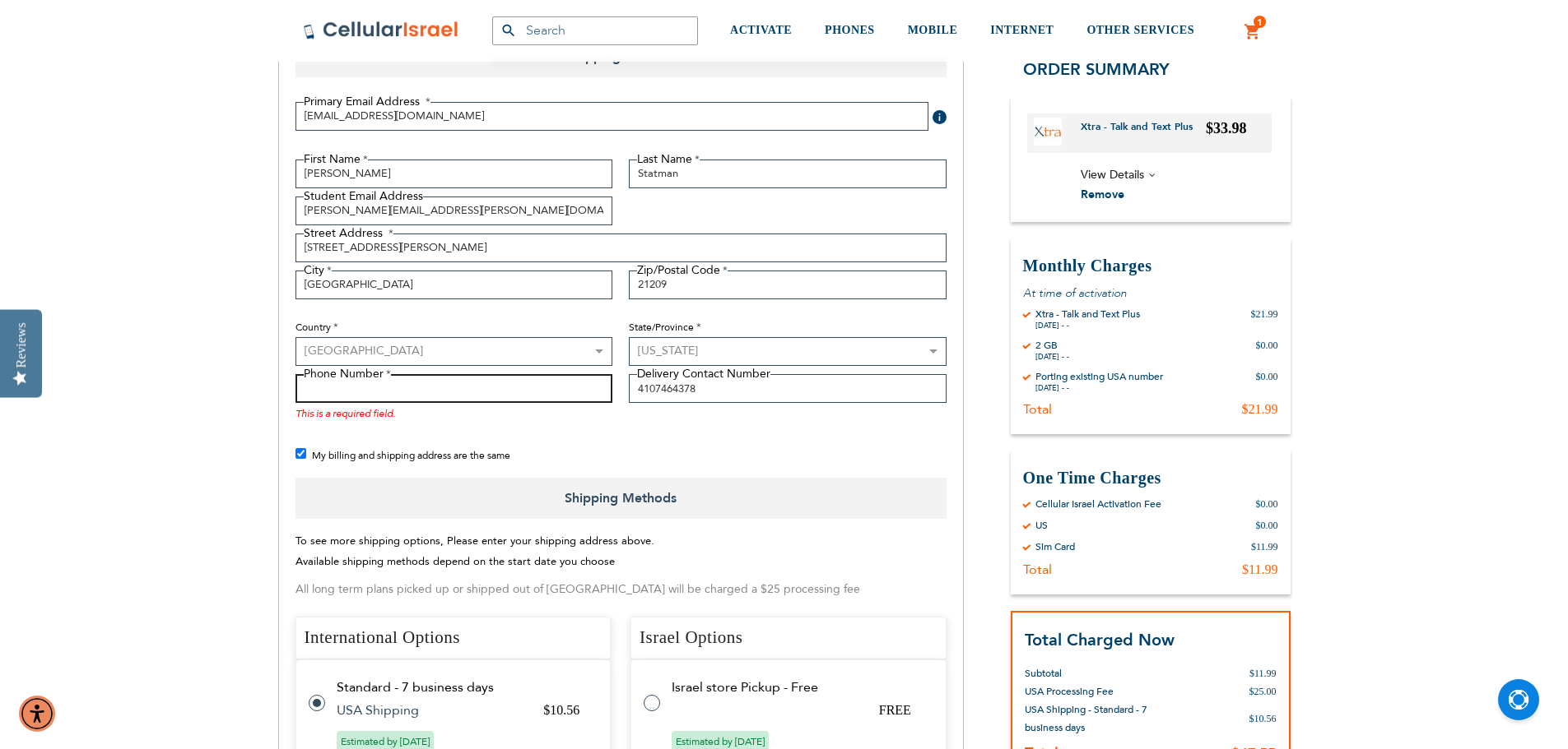
click at [544, 389] on input "Phone Number" at bounding box center [454, 389] width 318 height 28
click at [398, 389] on input "Phone Number" at bounding box center [454, 389] width 318 height 28
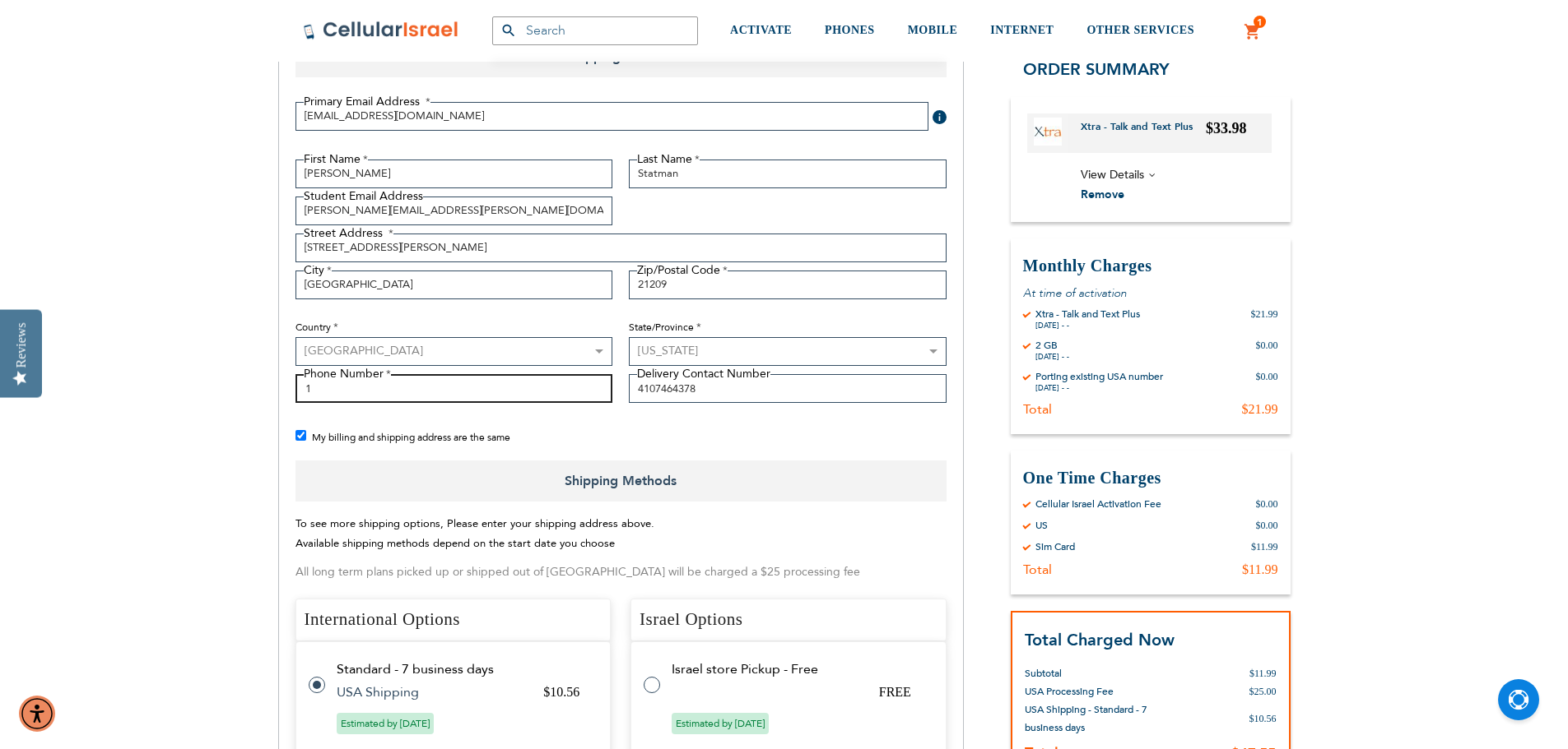
drag, startPoint x: 398, startPoint y: 389, endPoint x: 262, endPoint y: 385, distance: 136.1
drag, startPoint x: 347, startPoint y: 389, endPoint x: 296, endPoint y: 382, distance: 51.5
click at [296, 382] on input "61" at bounding box center [454, 389] width 318 height 28
type input "4107464378"
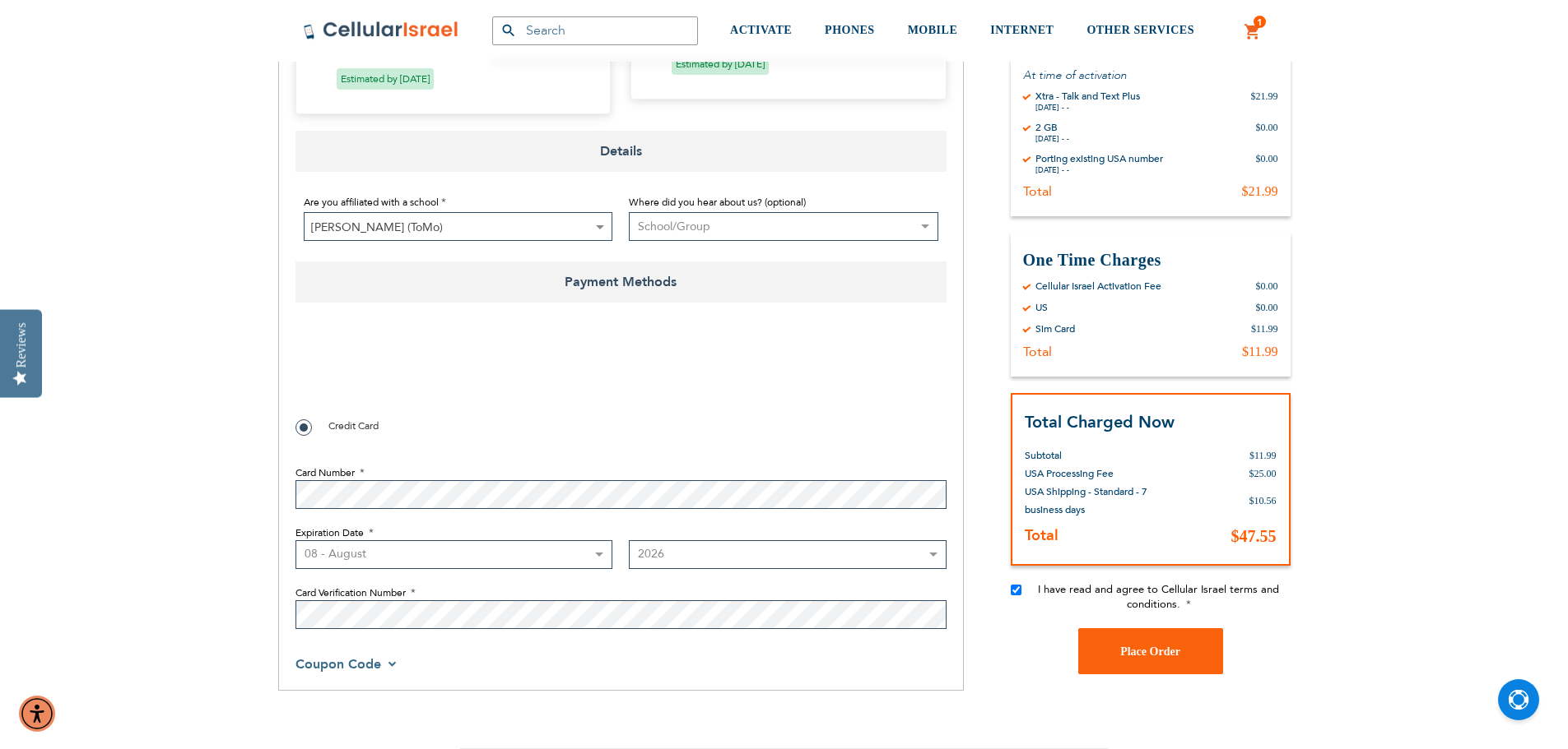
scroll to position [1329, 0]
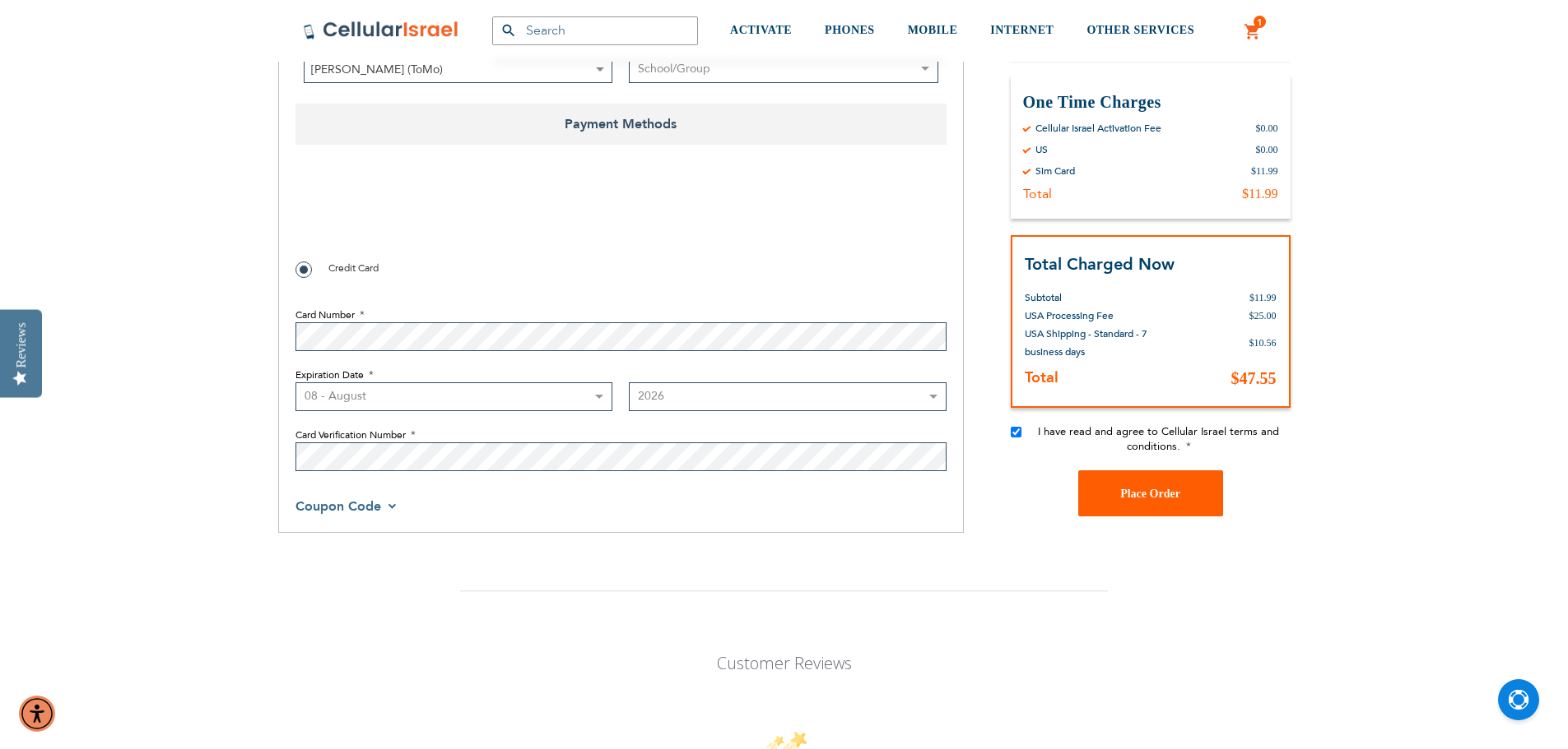
click at [1159, 492] on span "Place Order" at bounding box center [1150, 493] width 60 height 12
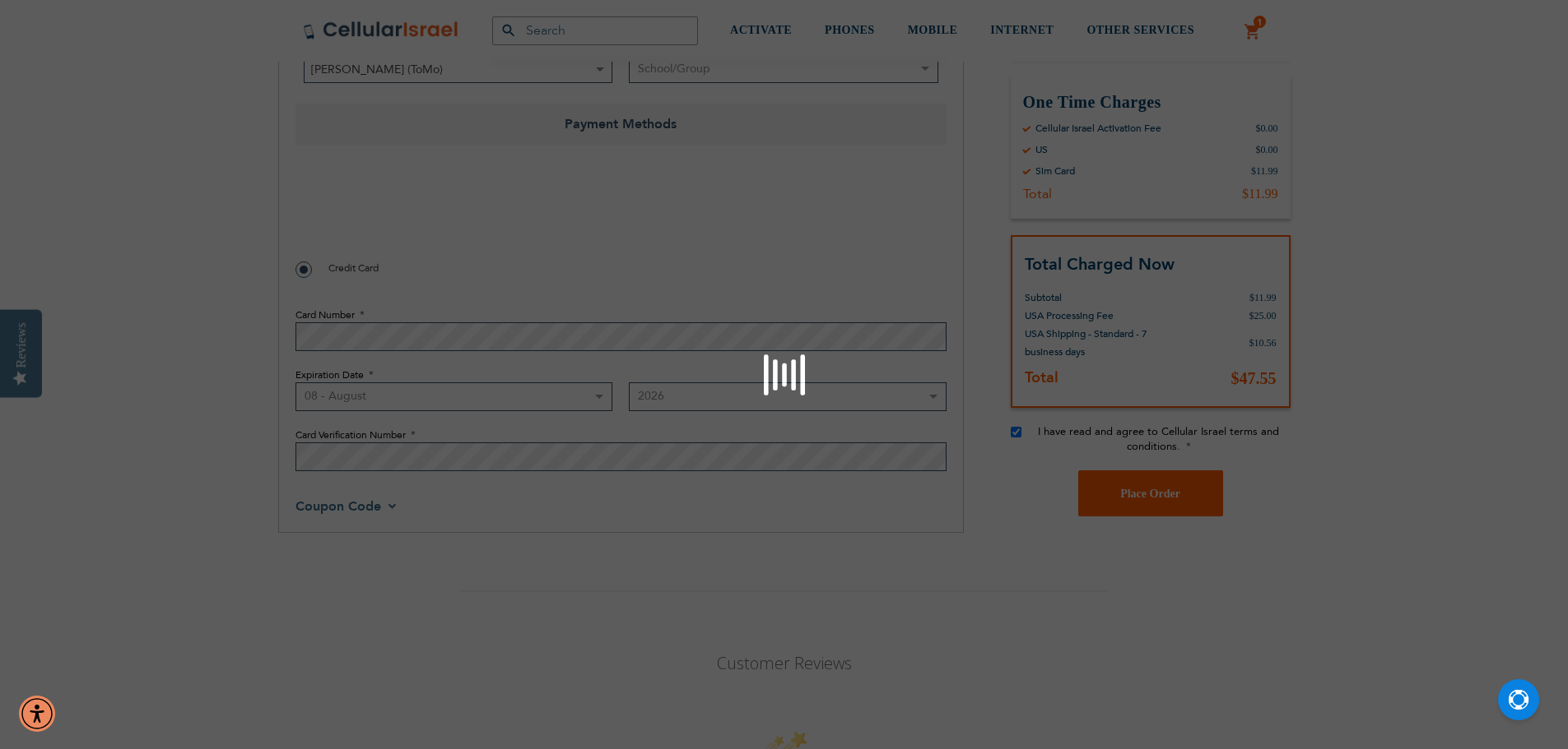
checkbox input "false"
click at [325, 224] on div "Please wait..." at bounding box center [784, 374] width 1568 height 749
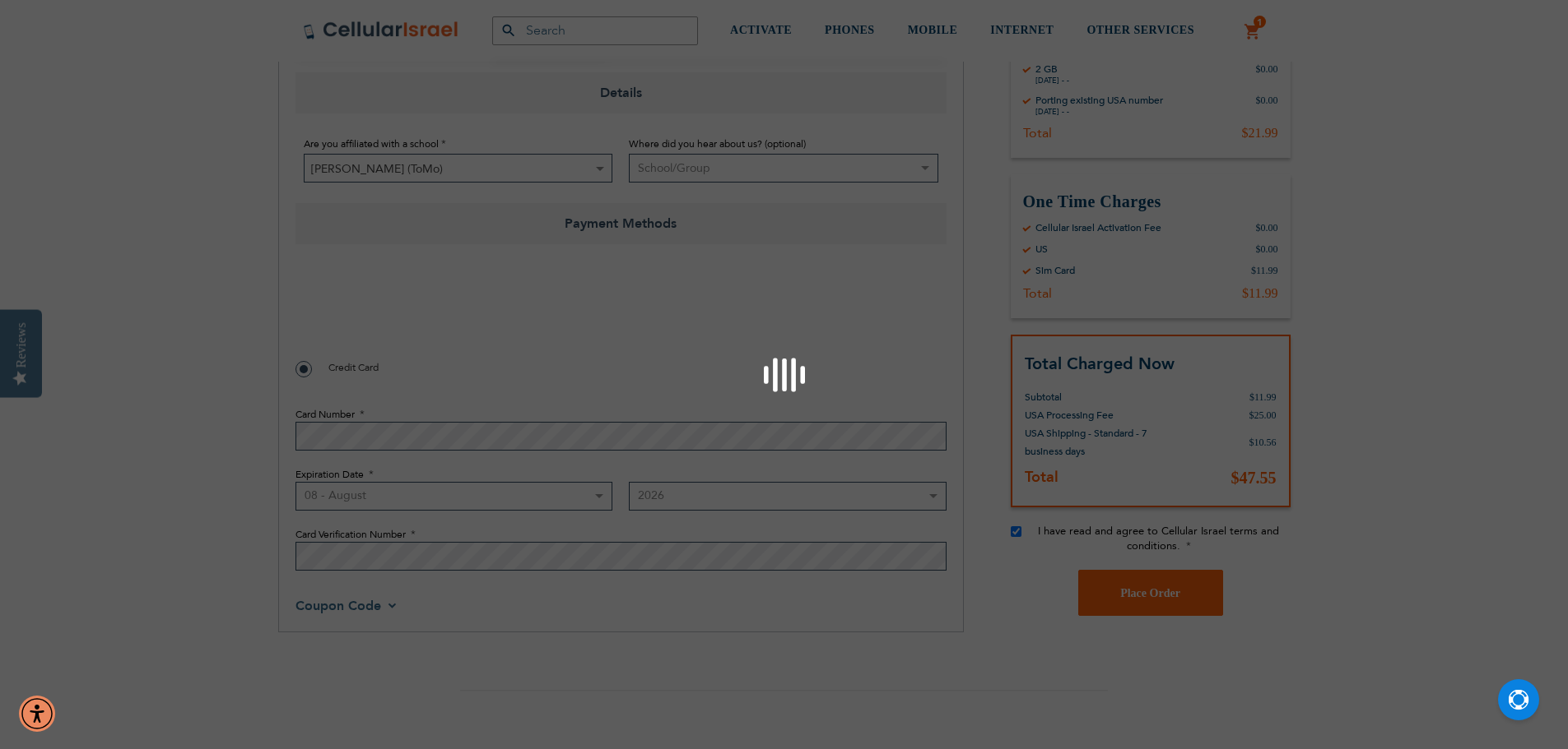
scroll to position [1234, 0]
click at [317, 312] on div "Please wait..." at bounding box center [784, 374] width 1568 height 749
click at [766, 372] on div "Please wait..." at bounding box center [784, 374] width 1568 height 749
click at [311, 312] on div "Please wait..." at bounding box center [784, 374] width 1568 height 749
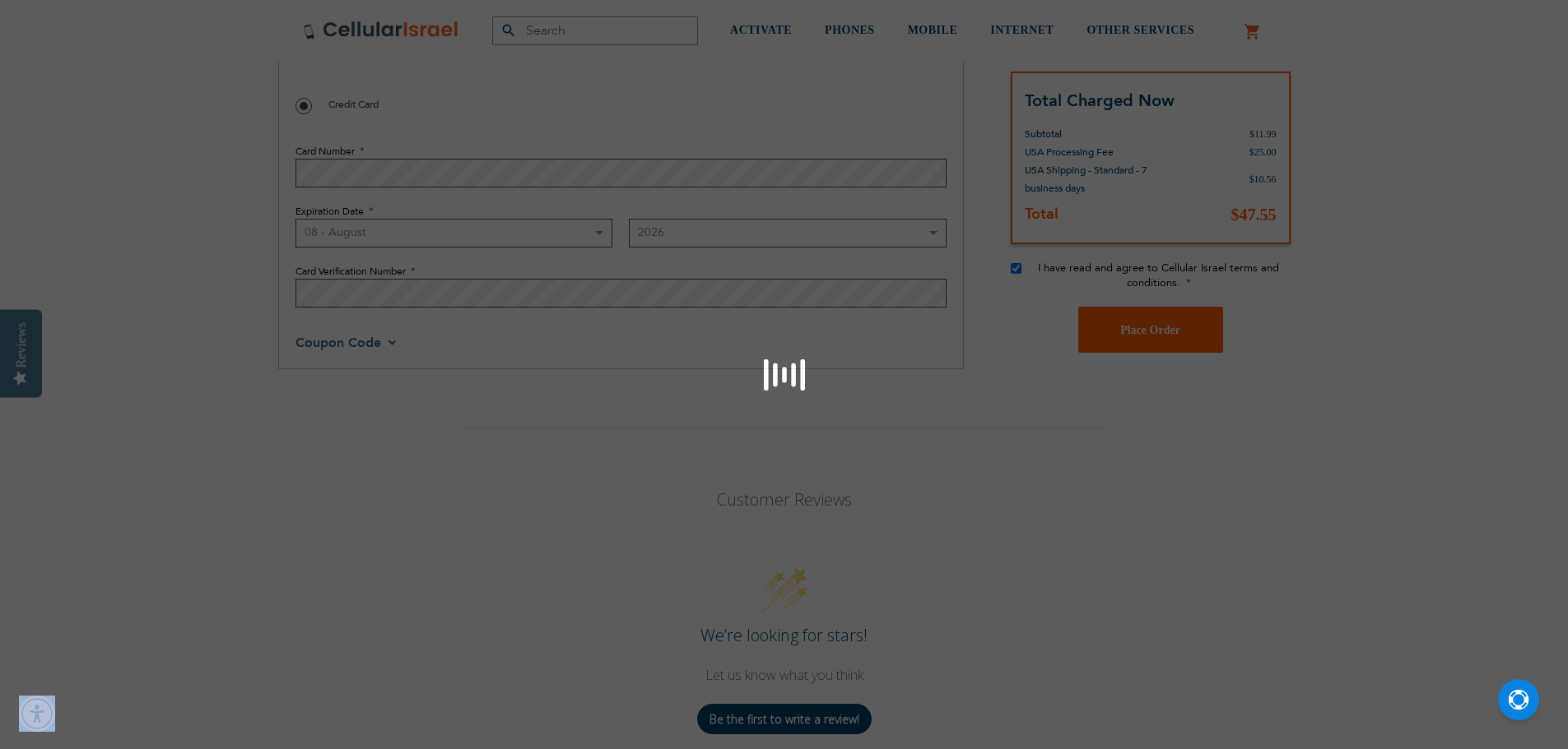
scroll to position [1645, 0]
